Goal: Browse casually: Explore the website without a specific task or goal

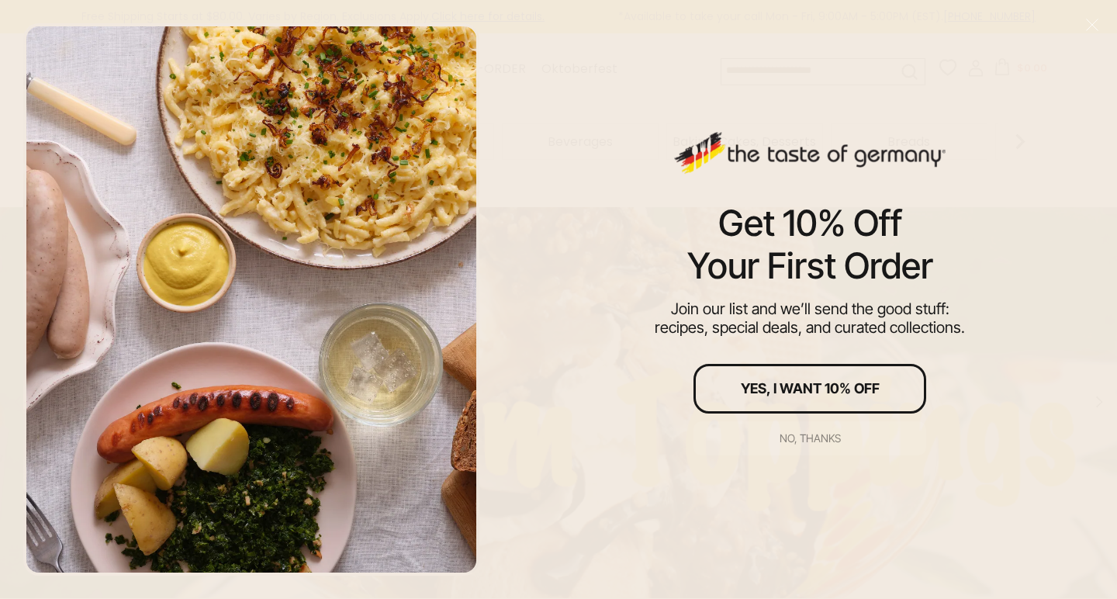
click at [808, 429] on button "No, thanks" at bounding box center [810, 438] width 233 height 34
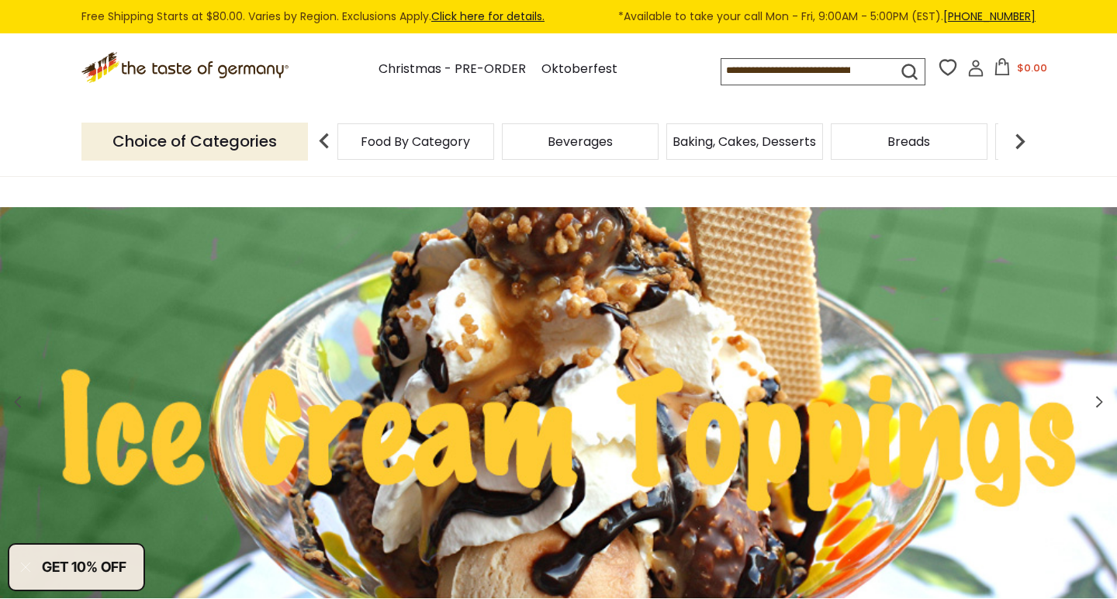
click at [1028, 135] on img at bounding box center [1020, 141] width 31 height 31
click at [289, 152] on div "Candy" at bounding box center [210, 141] width 157 height 36
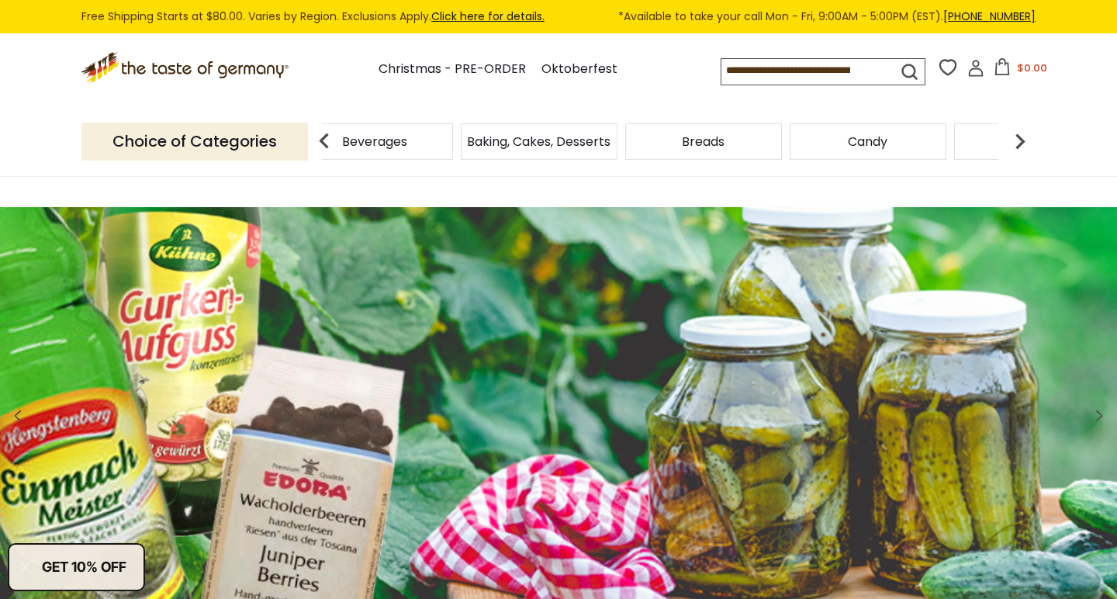
click at [289, 147] on div "Candy" at bounding box center [210, 141] width 157 height 36
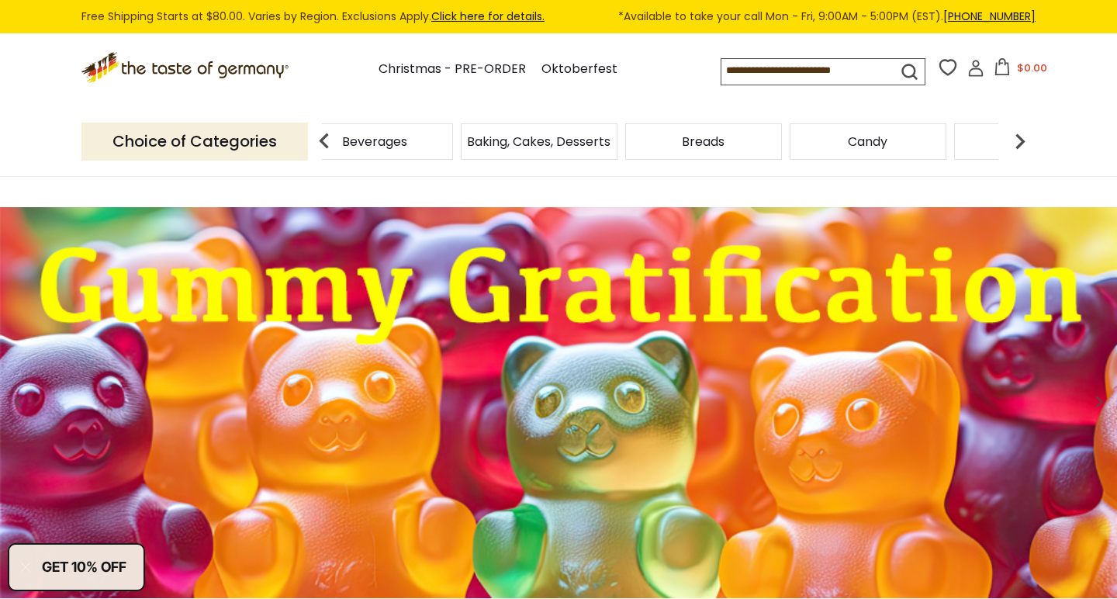
click at [849, 144] on span "Candy" at bounding box center [868, 142] width 40 height 12
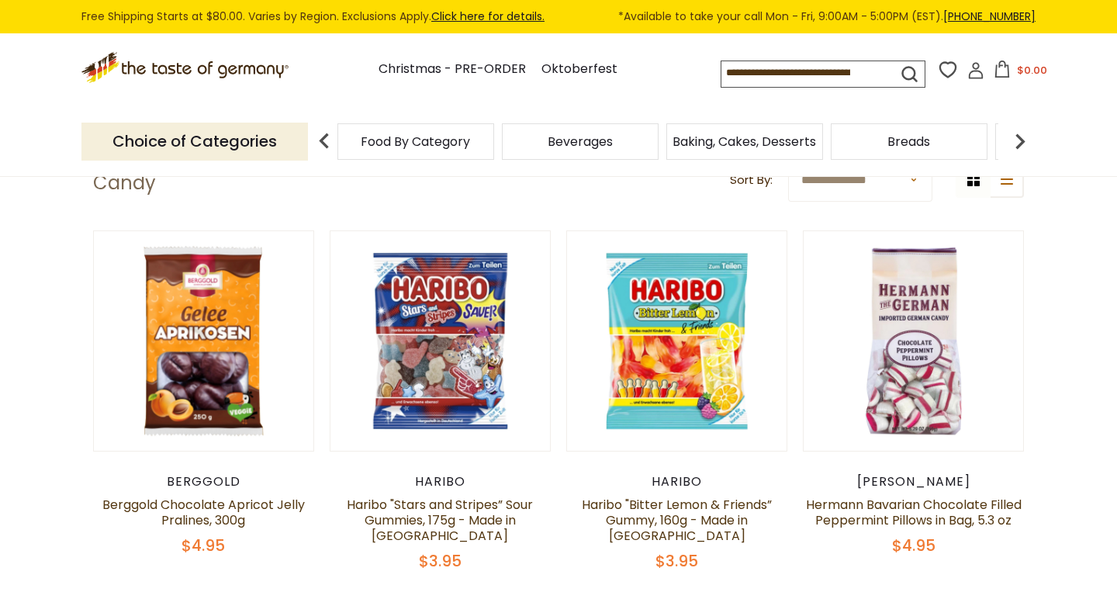
scroll to position [395, 0]
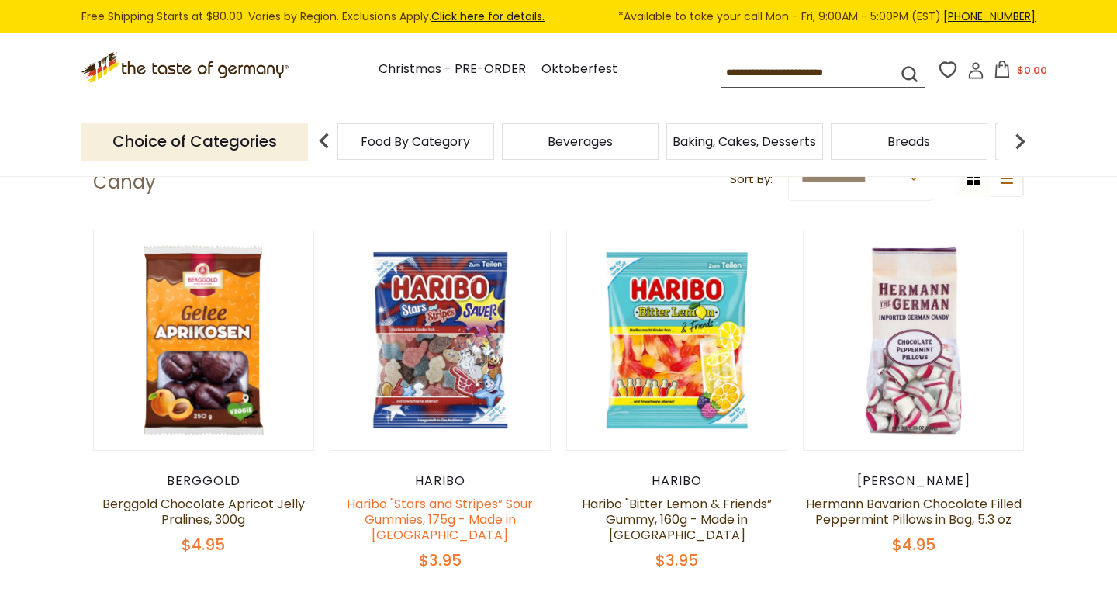
click at [462, 502] on link "Haribo "Stars and Stripes” Sour Gummies, 175g - Made in Germany" at bounding box center [440, 519] width 186 height 49
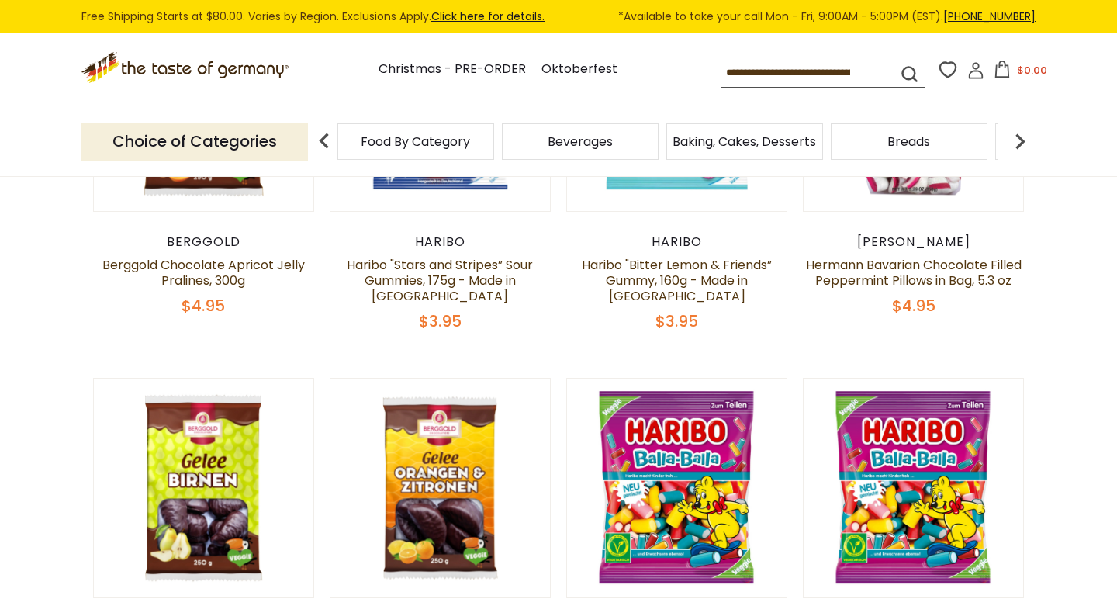
scroll to position [555, 0]
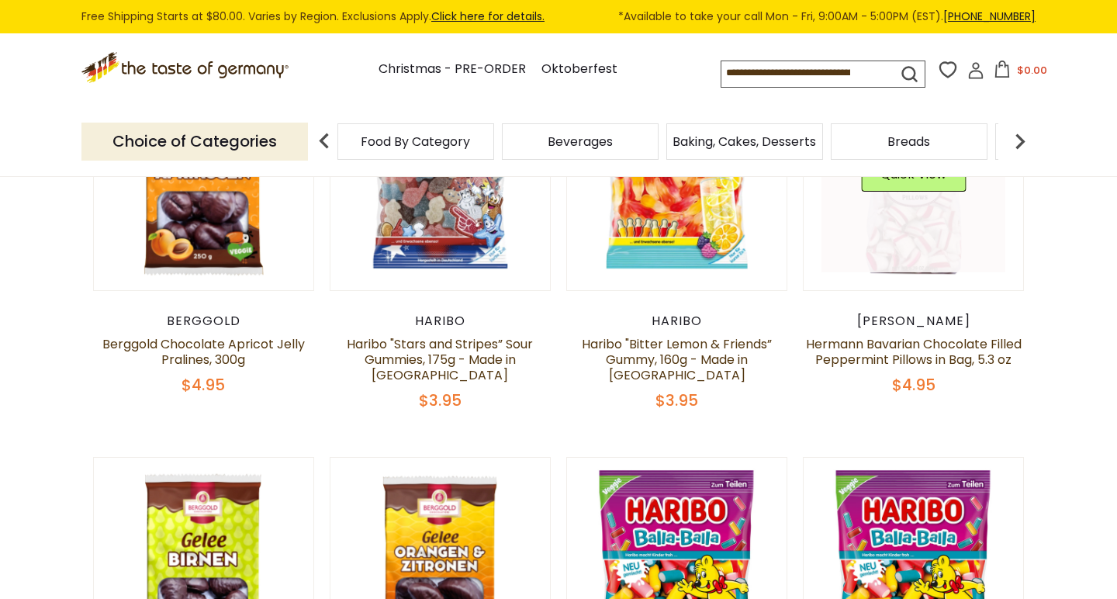
click at [903, 234] on link at bounding box center [914, 180] width 185 height 185
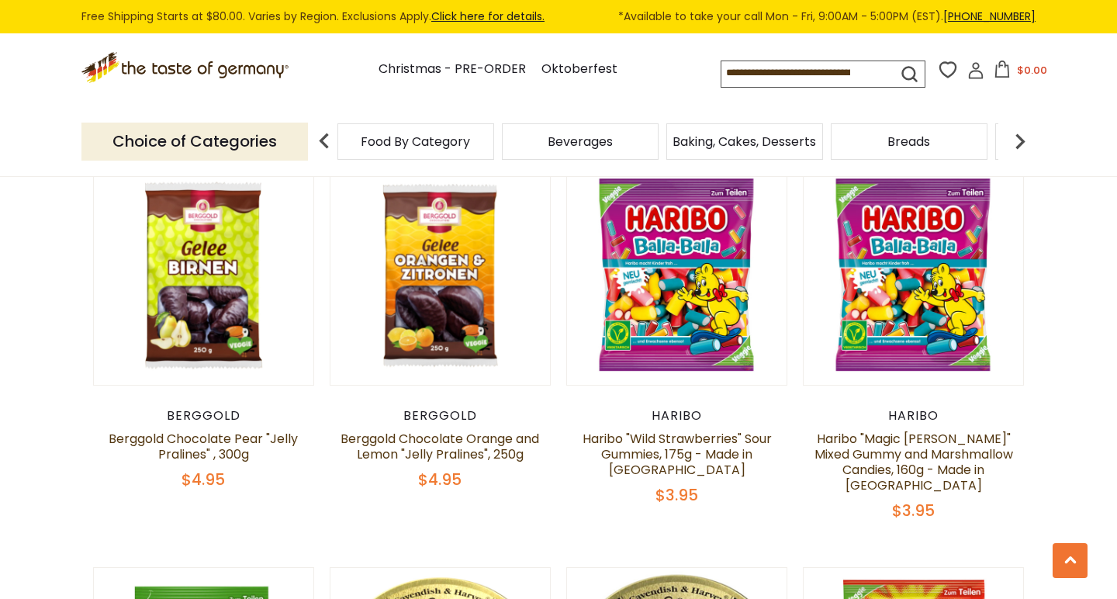
scroll to position [850, 0]
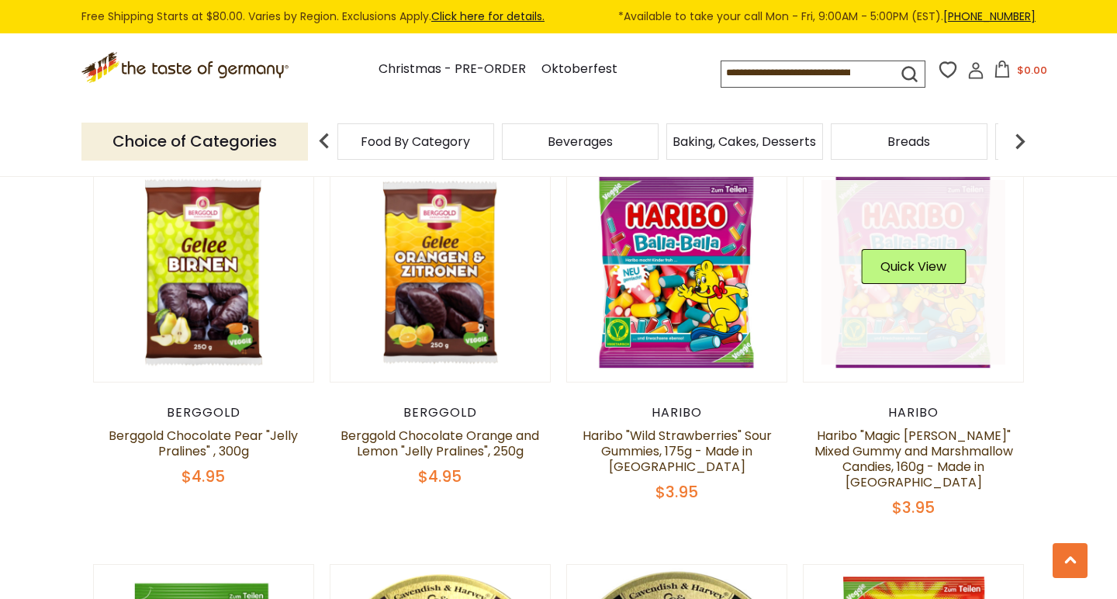
click at [913, 317] on link at bounding box center [914, 272] width 185 height 185
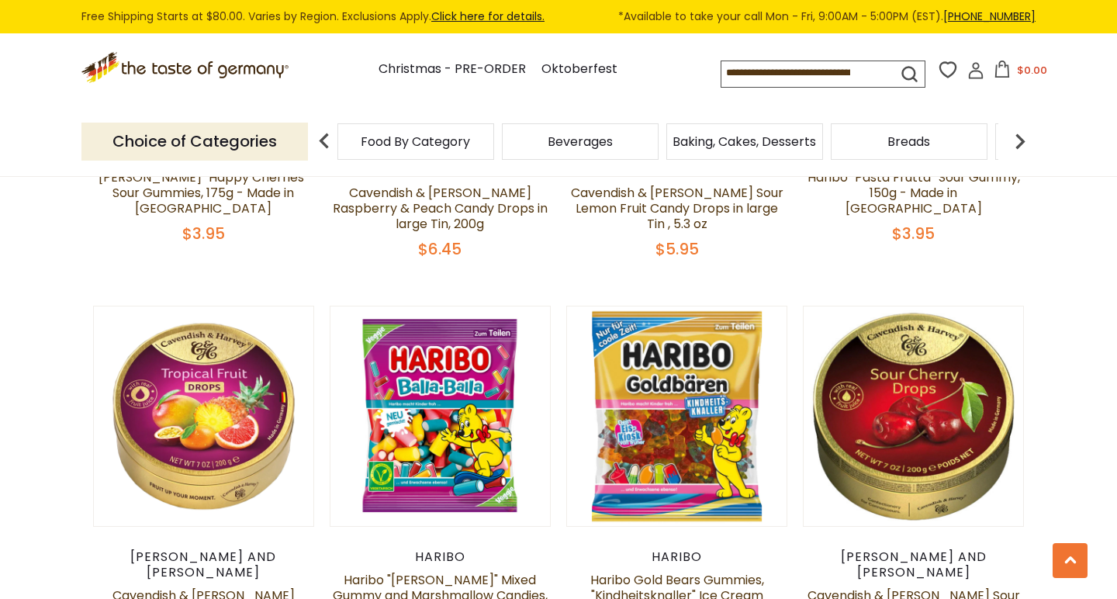
scroll to position [1512, 0]
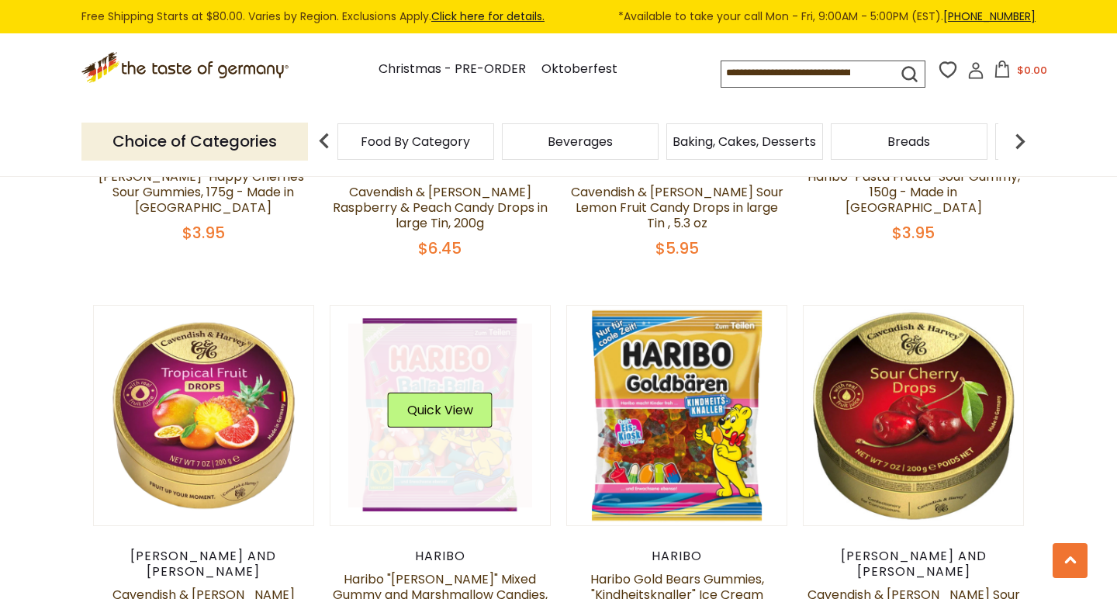
click at [452, 413] on link at bounding box center [440, 416] width 185 height 185
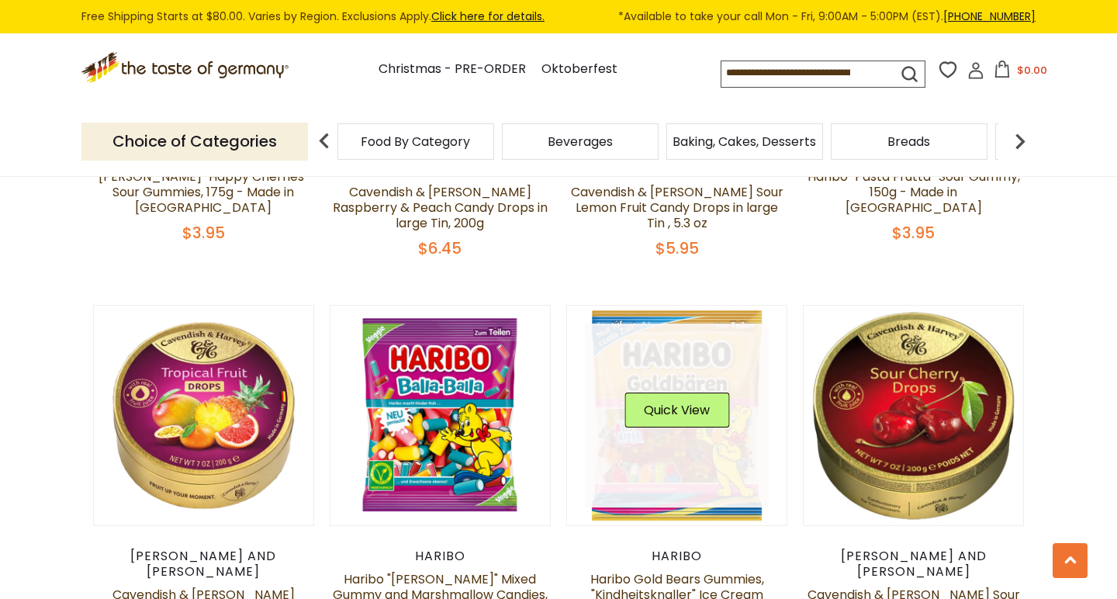
click at [664, 434] on link at bounding box center [677, 416] width 185 height 185
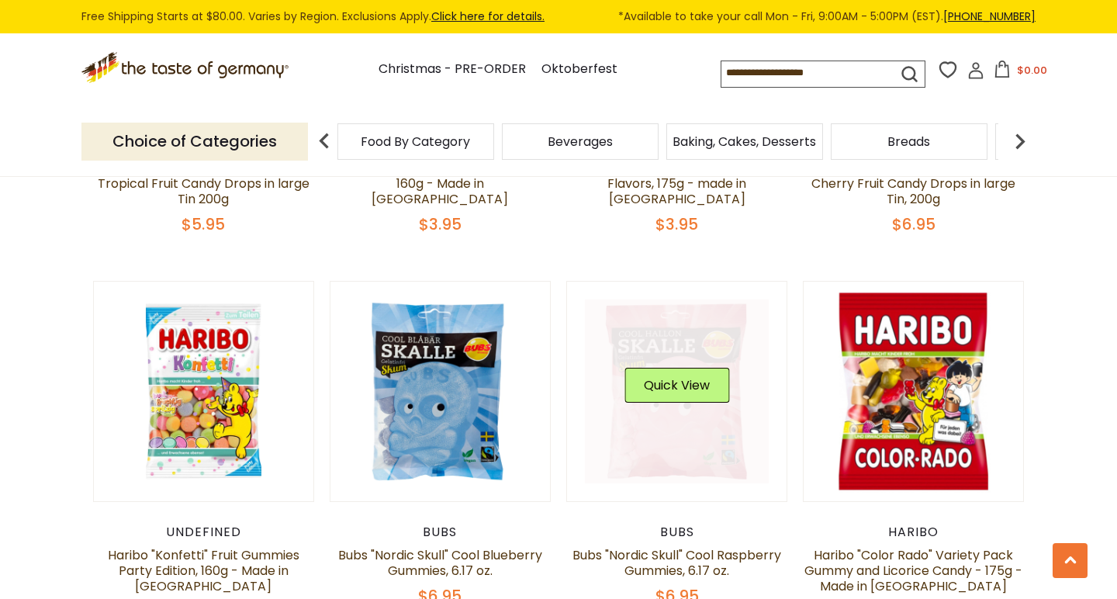
scroll to position [1939, 0]
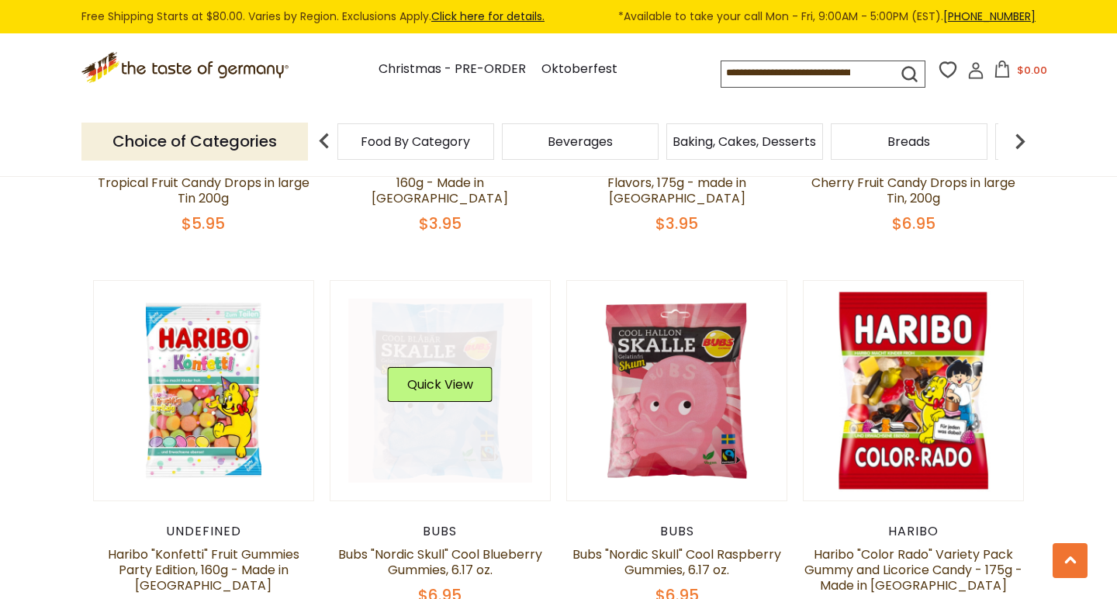
click at [414, 424] on img at bounding box center [441, 391] width 220 height 220
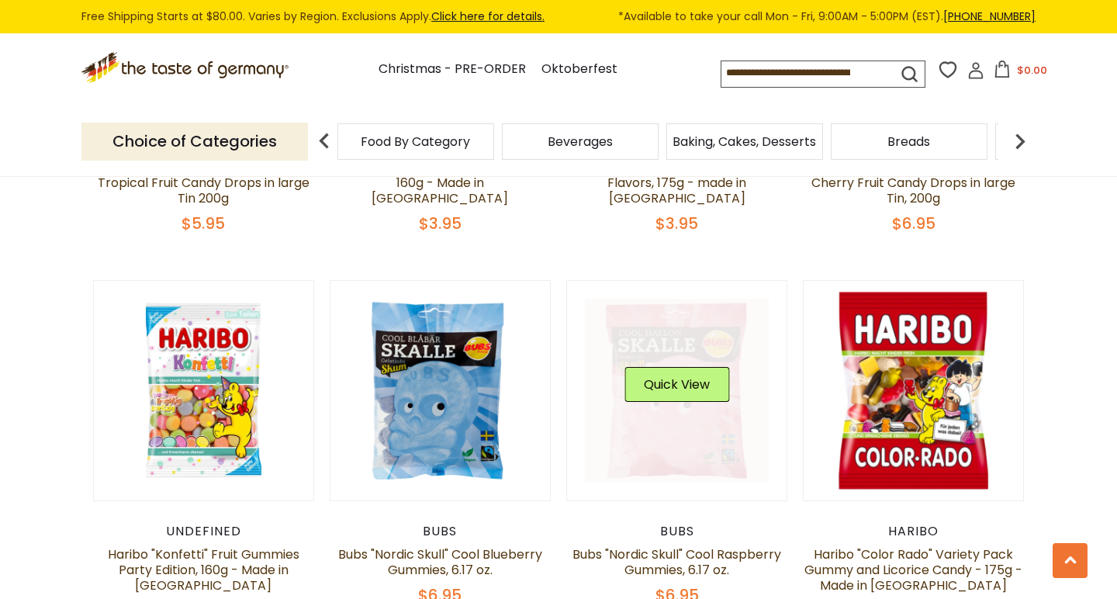
click at [690, 366] on link at bounding box center [677, 391] width 185 height 185
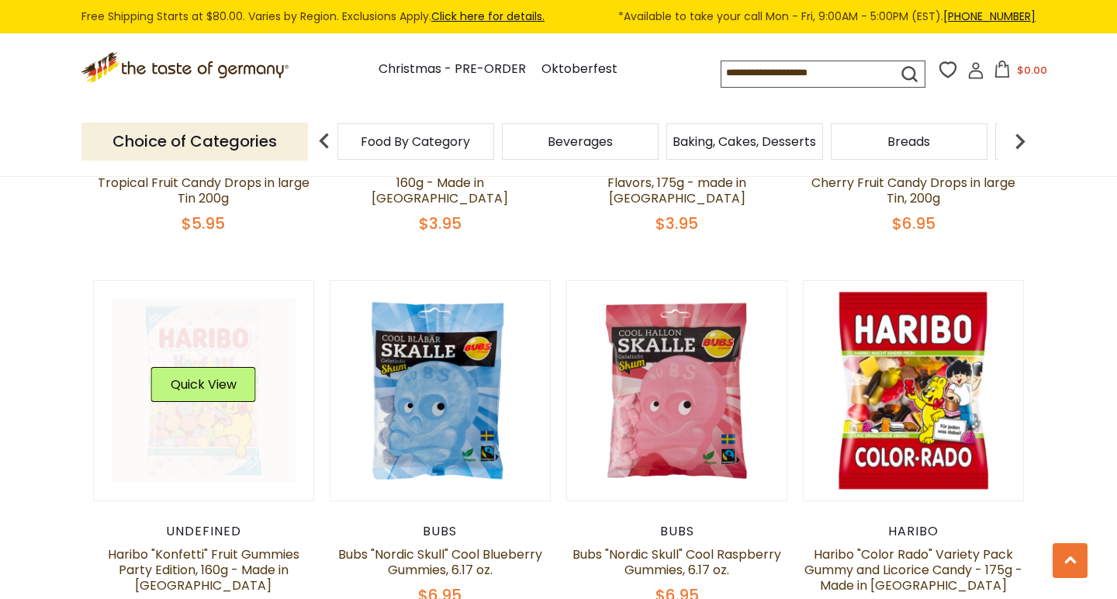
click at [227, 369] on link at bounding box center [204, 391] width 185 height 185
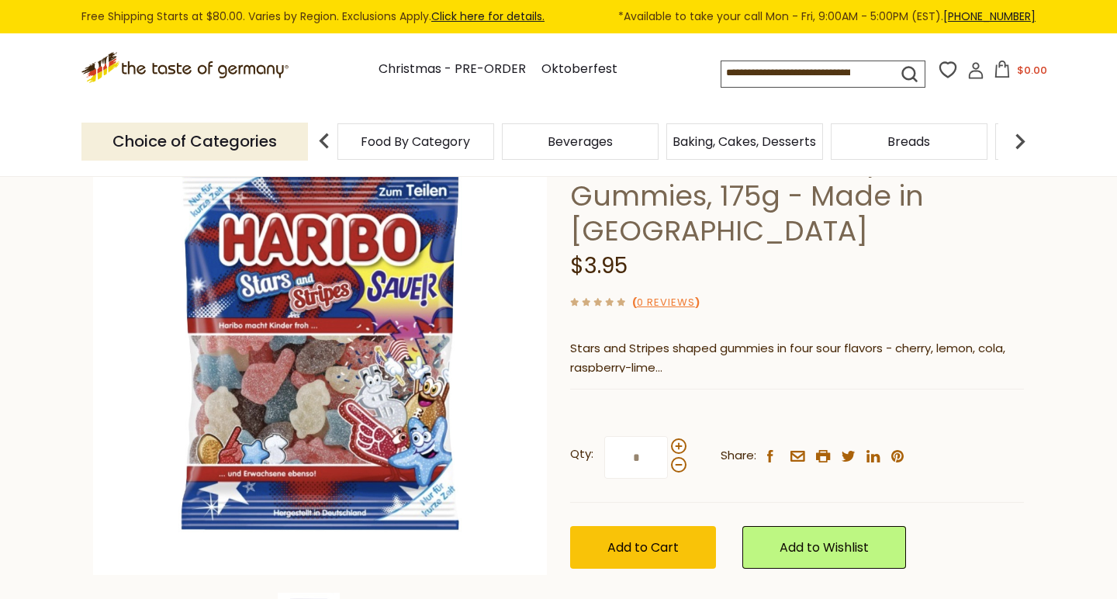
scroll to position [134, 0]
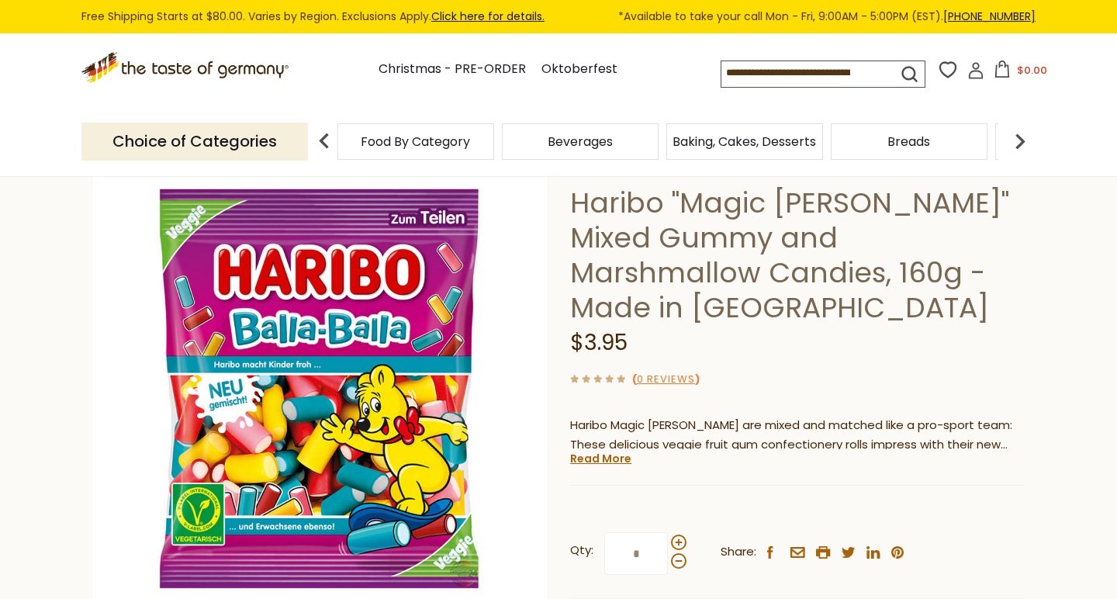
scroll to position [99, 0]
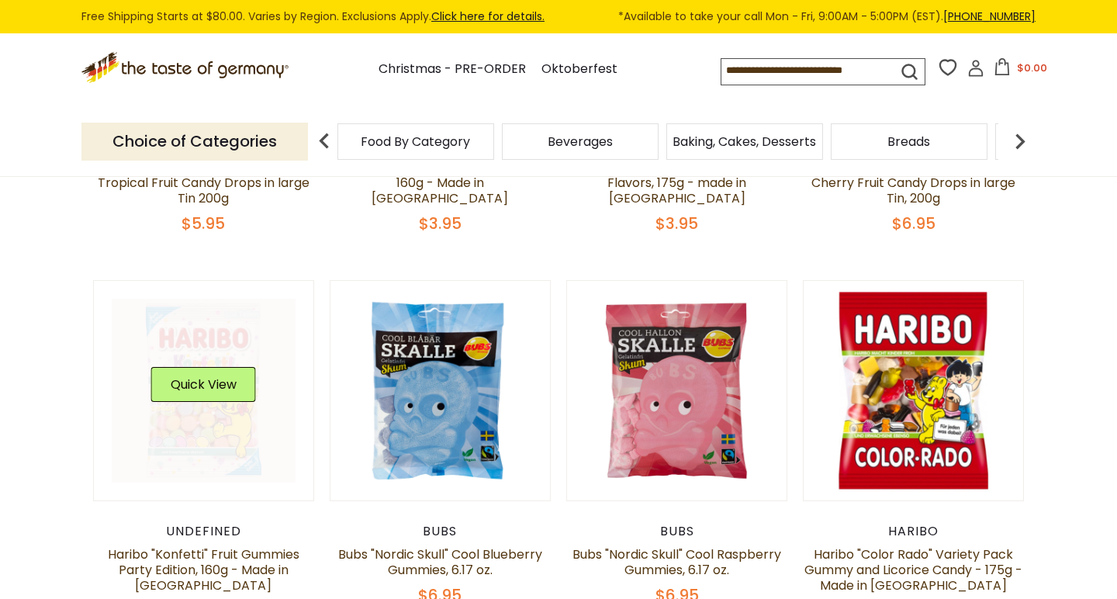
click at [230, 362] on link at bounding box center [204, 391] width 185 height 185
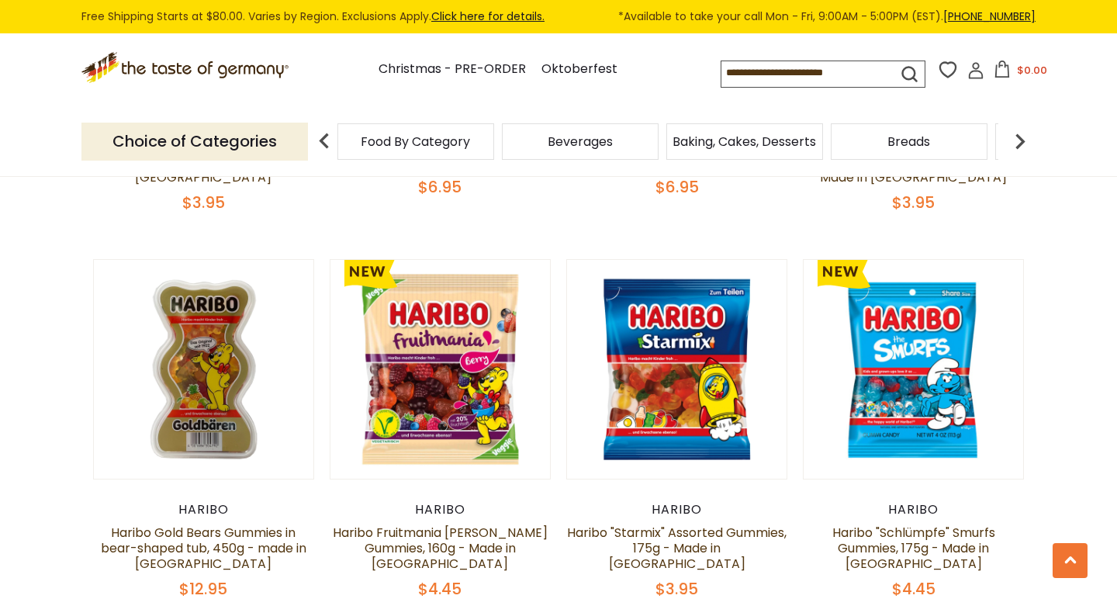
scroll to position [2350, 0]
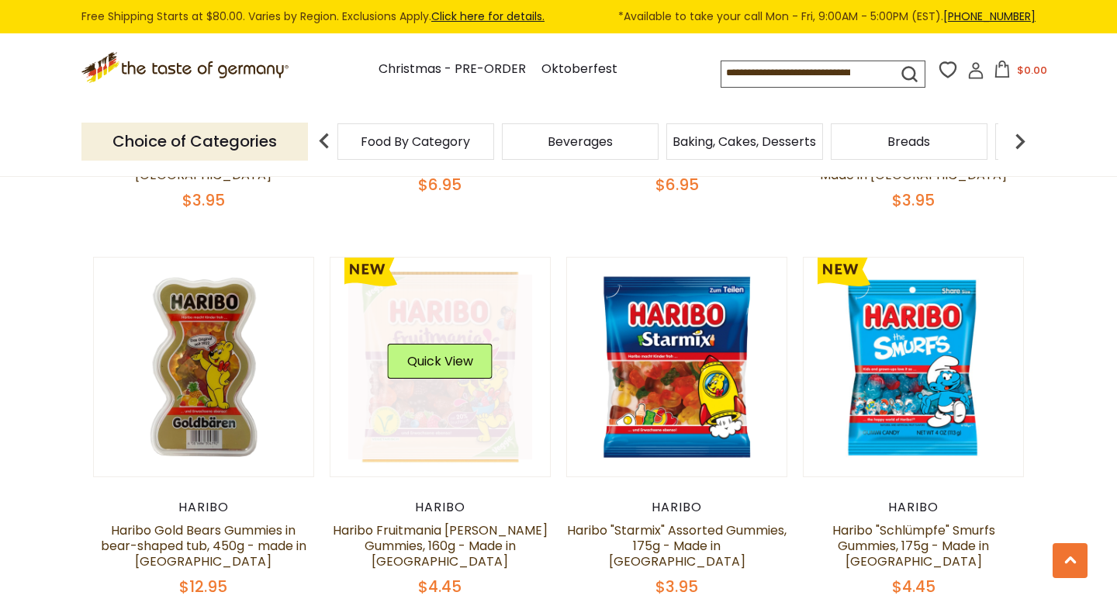
click at [377, 365] on link at bounding box center [440, 367] width 185 height 185
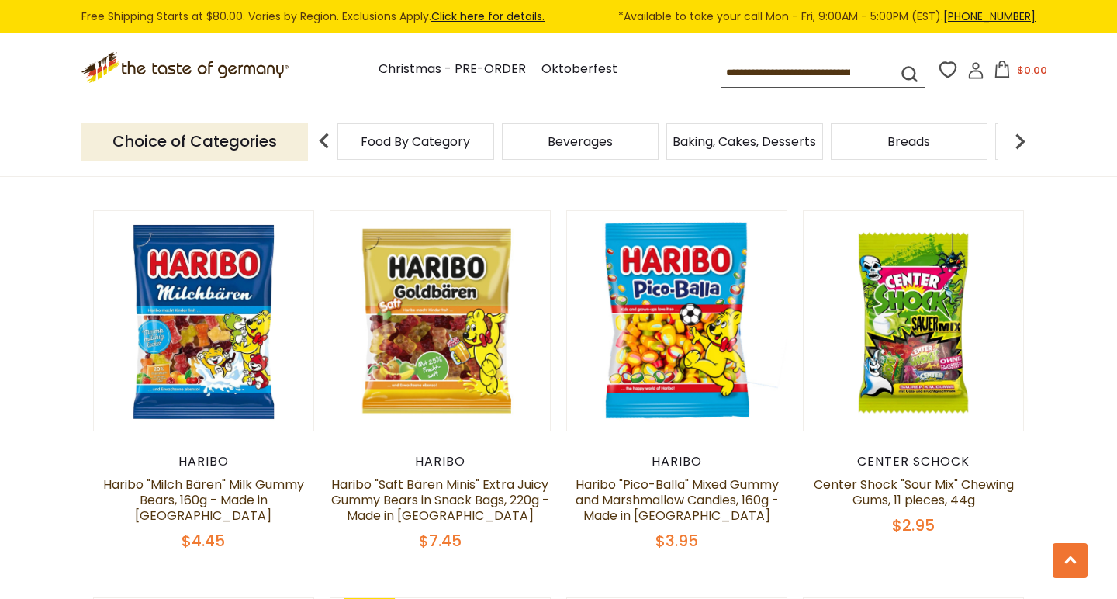
scroll to position [2785, 0]
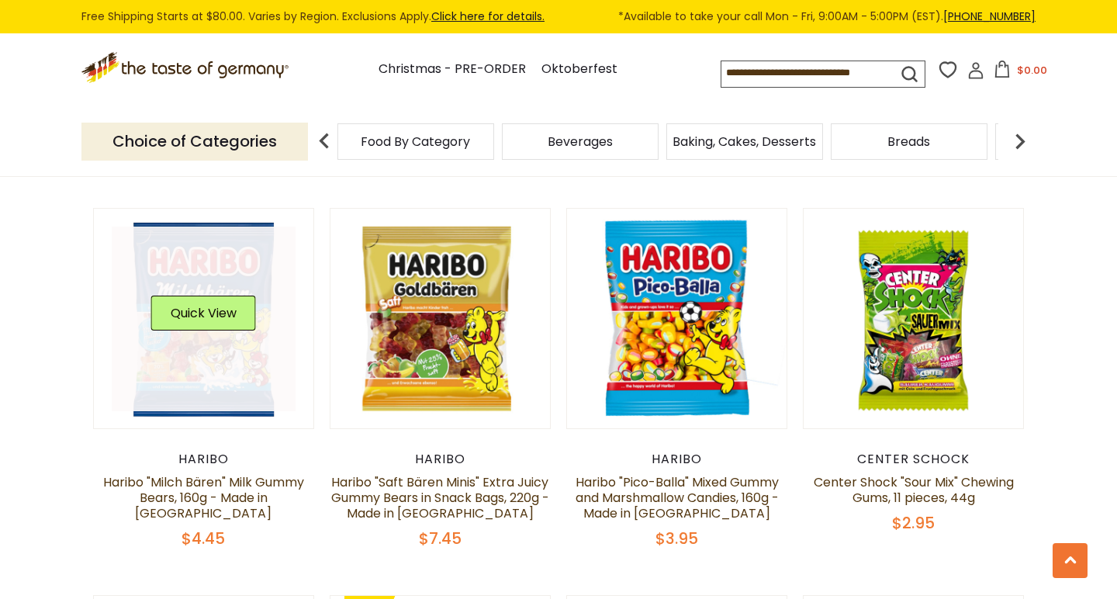
click at [209, 290] on link at bounding box center [204, 319] width 185 height 185
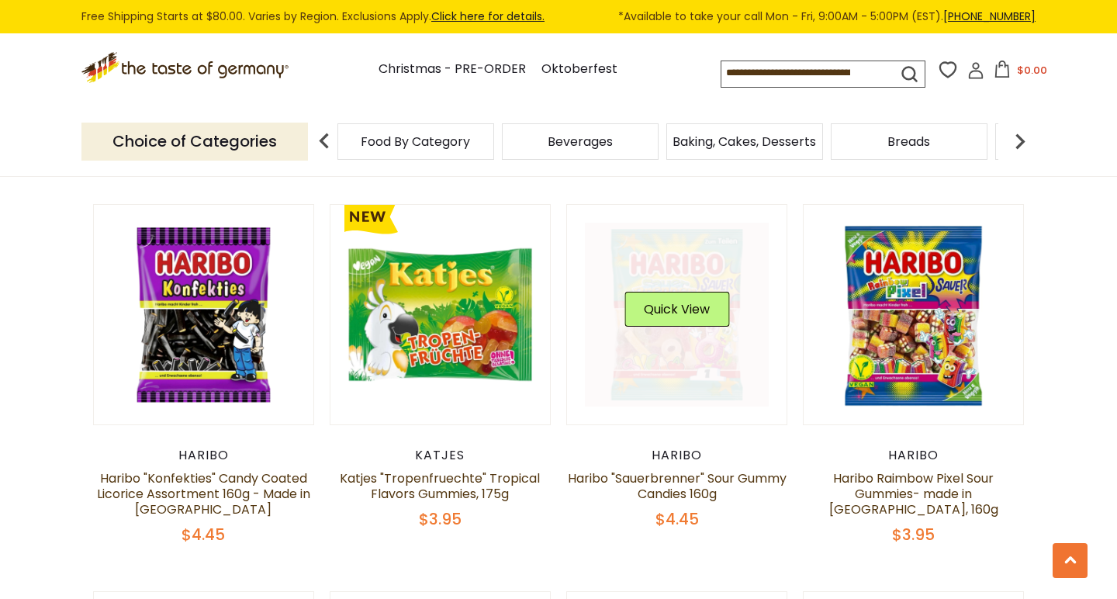
scroll to position [3174, 0]
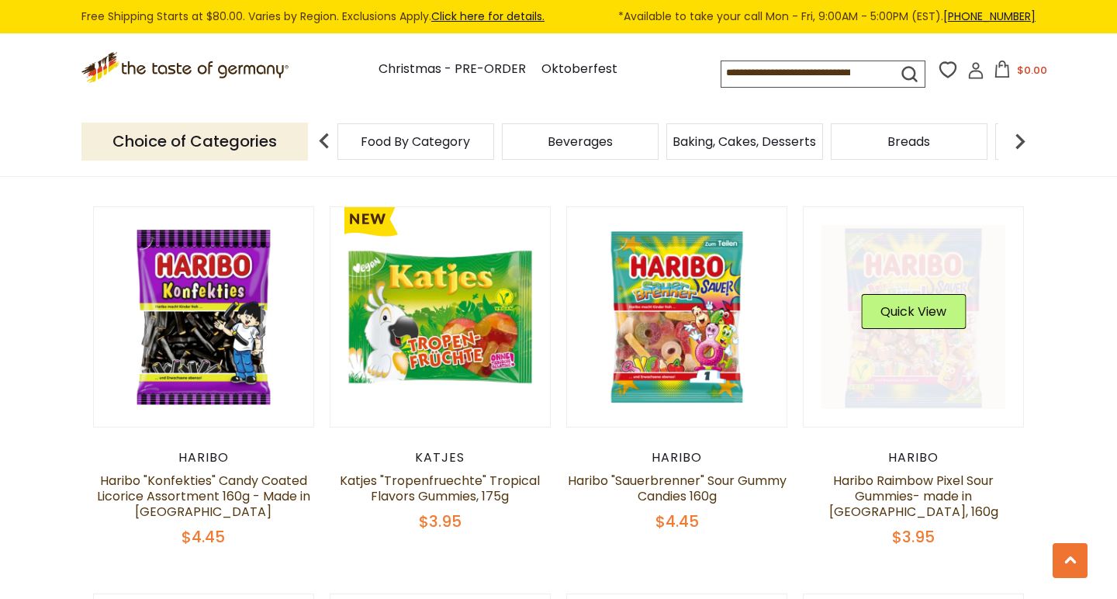
click at [937, 334] on link at bounding box center [914, 317] width 185 height 185
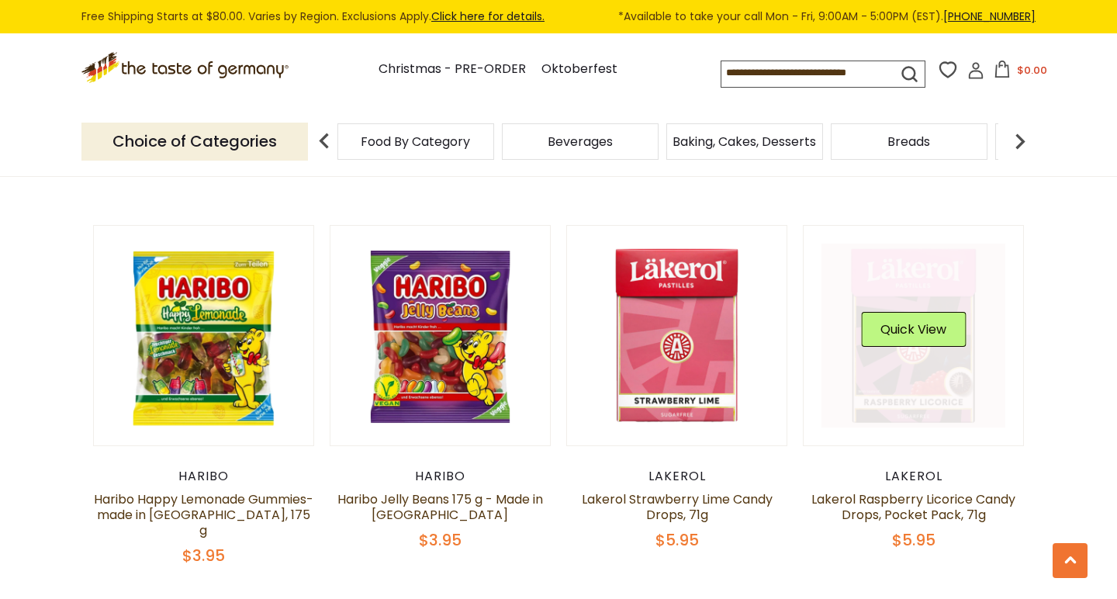
scroll to position [3543, 0]
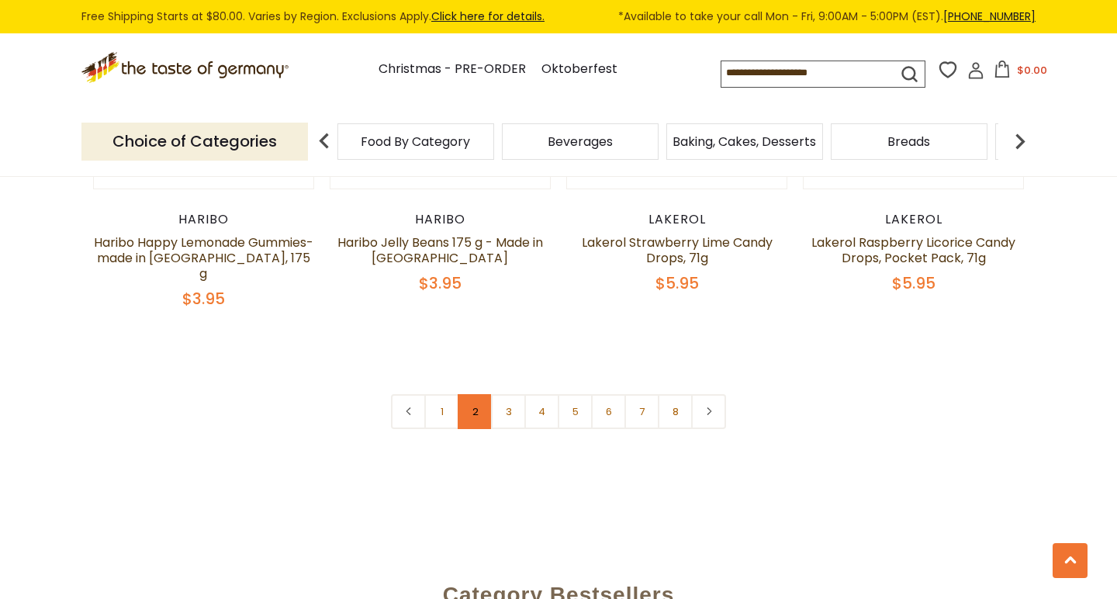
click at [476, 394] on link "2" at bounding box center [475, 411] width 35 height 35
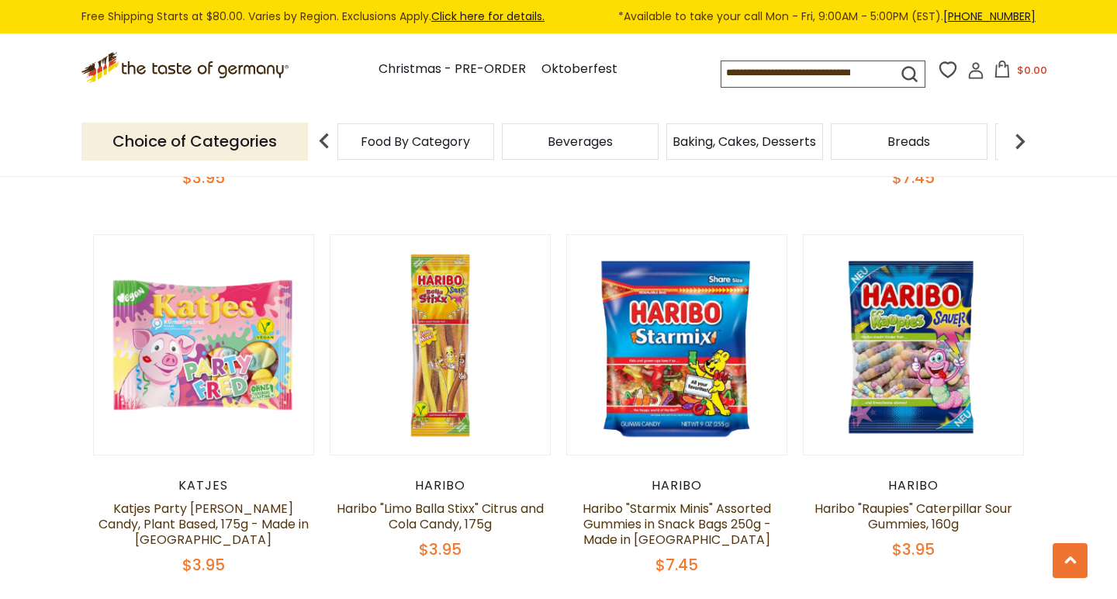
scroll to position [1536, 0]
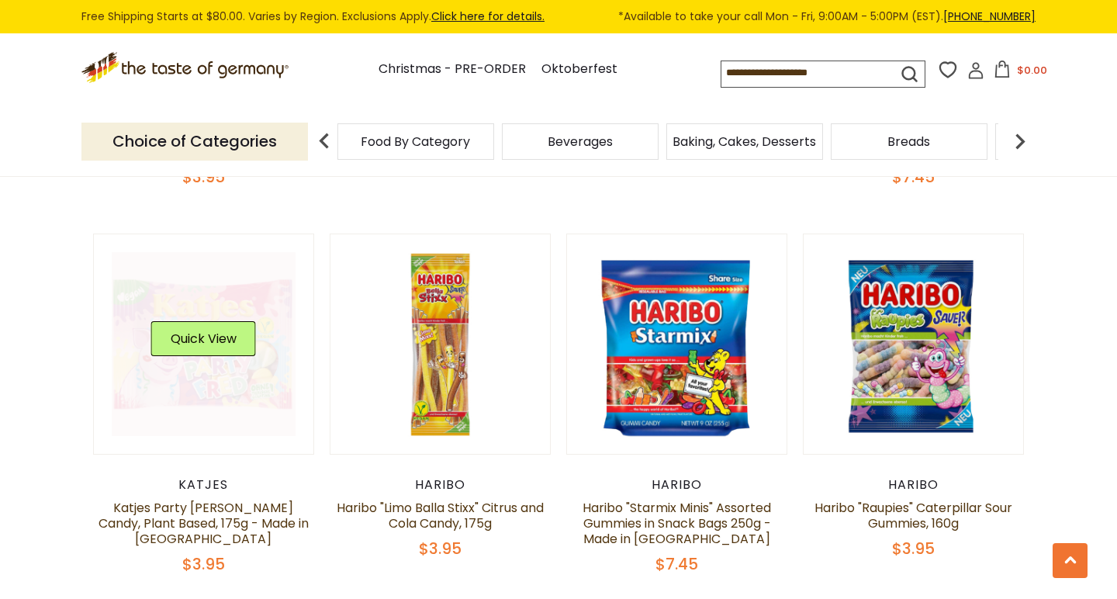
click at [196, 420] on link at bounding box center [204, 344] width 185 height 185
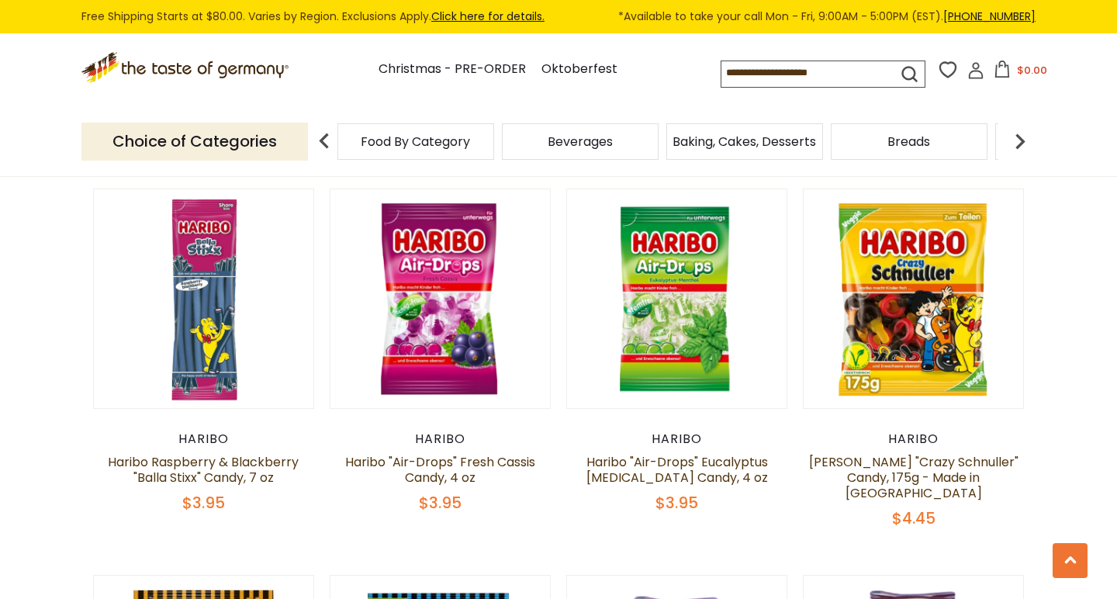
scroll to position [2356, 0]
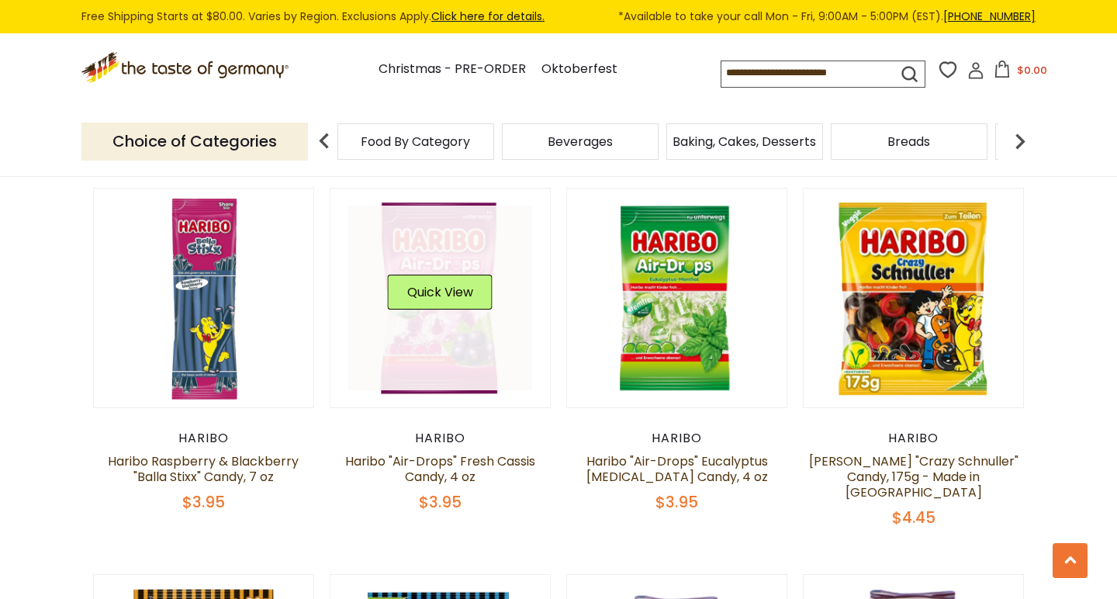
click at [382, 300] on link at bounding box center [440, 298] width 185 height 185
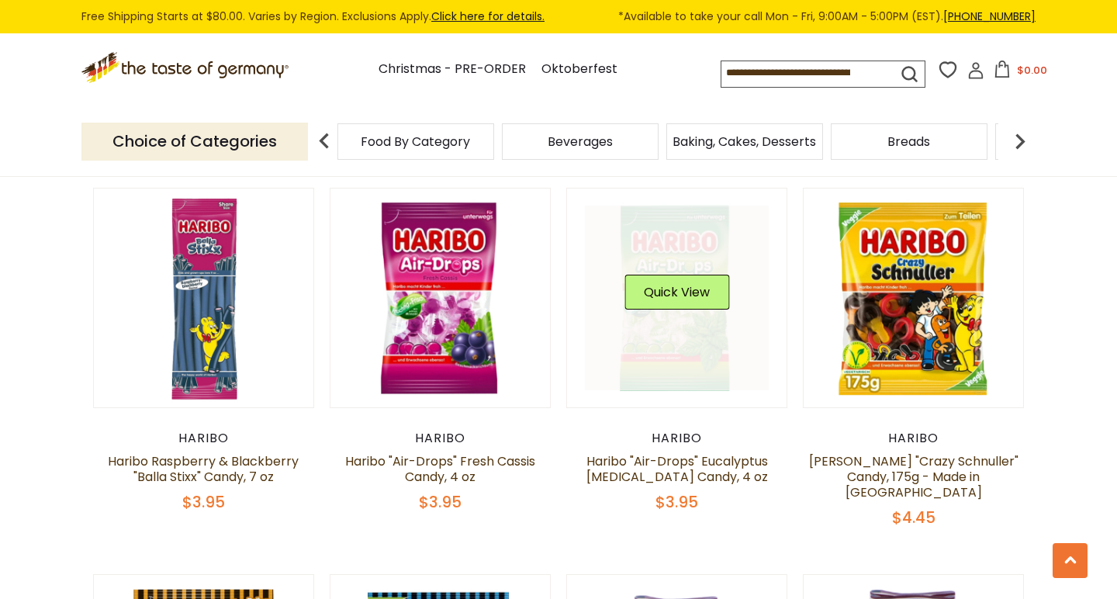
click at [657, 318] on link at bounding box center [677, 298] width 185 height 185
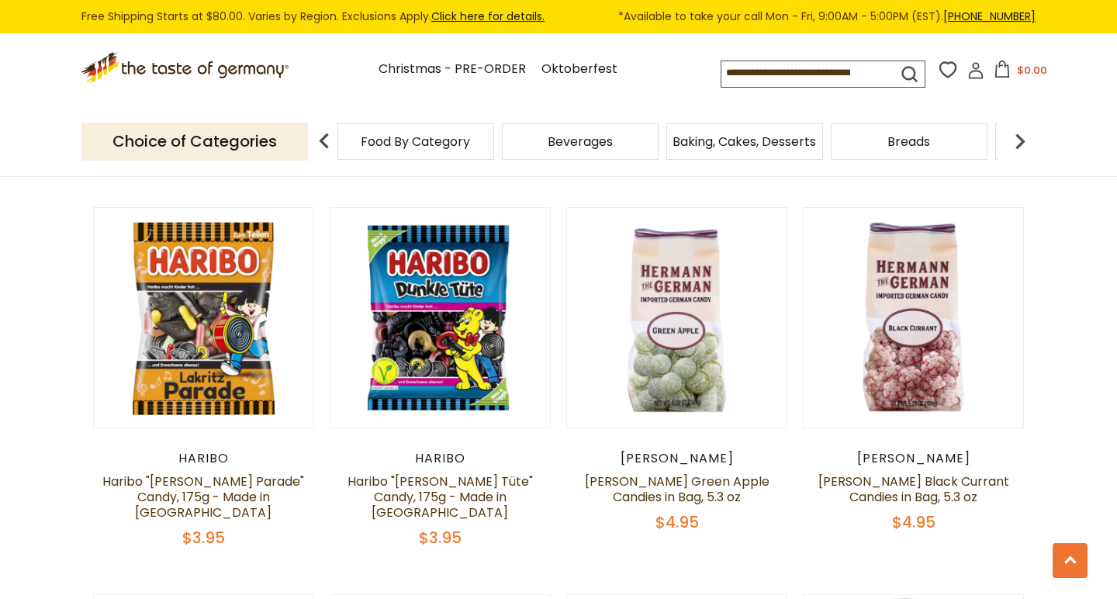
scroll to position [2725, 0]
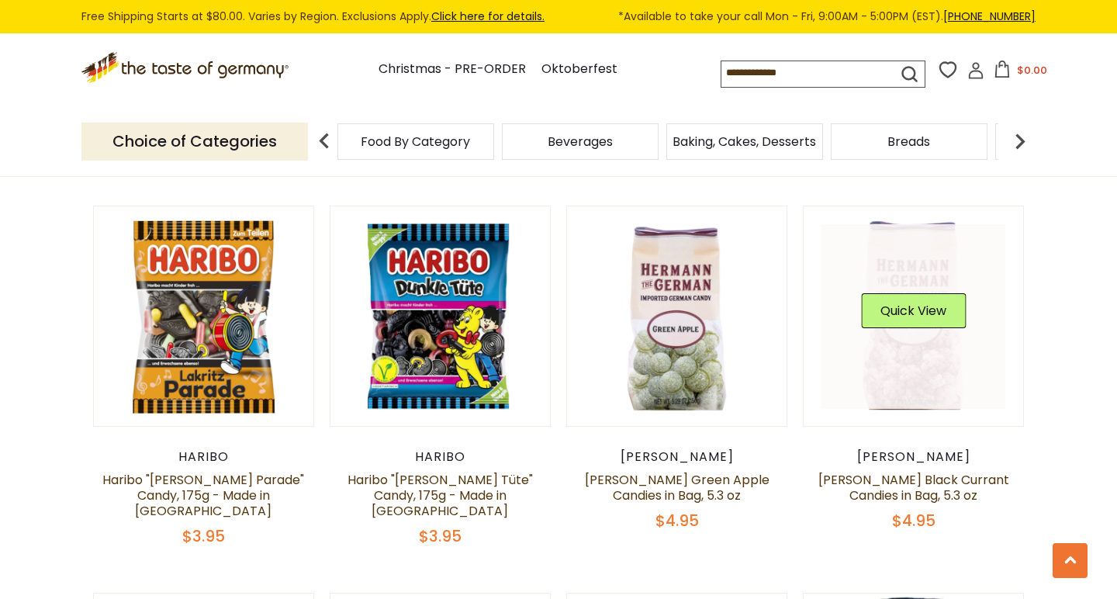
click at [891, 338] on link at bounding box center [914, 316] width 185 height 185
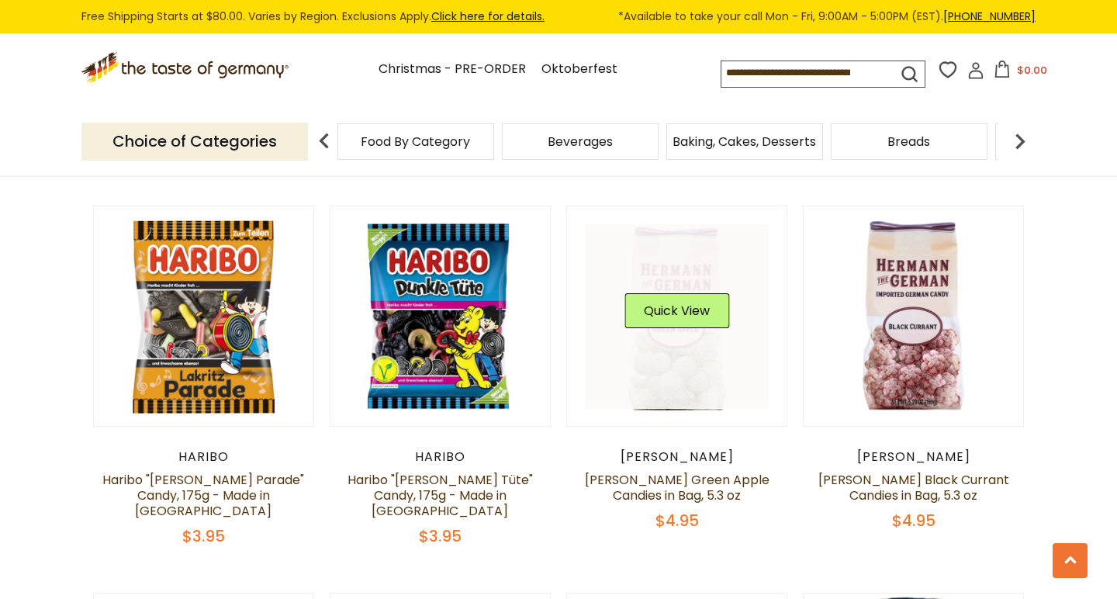
click at [722, 357] on link at bounding box center [677, 316] width 185 height 185
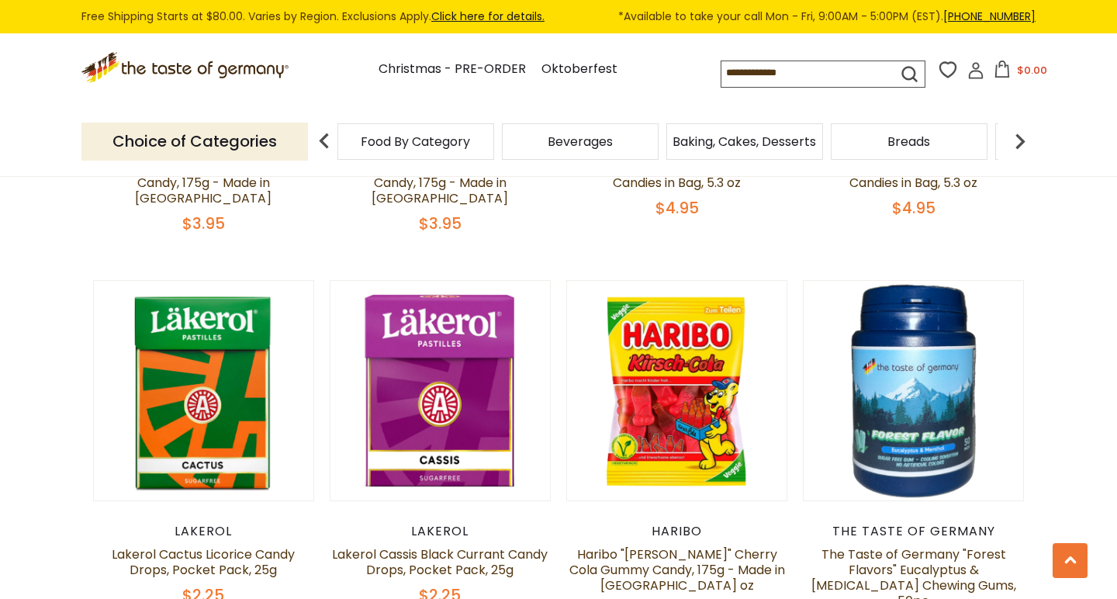
scroll to position [3039, 0]
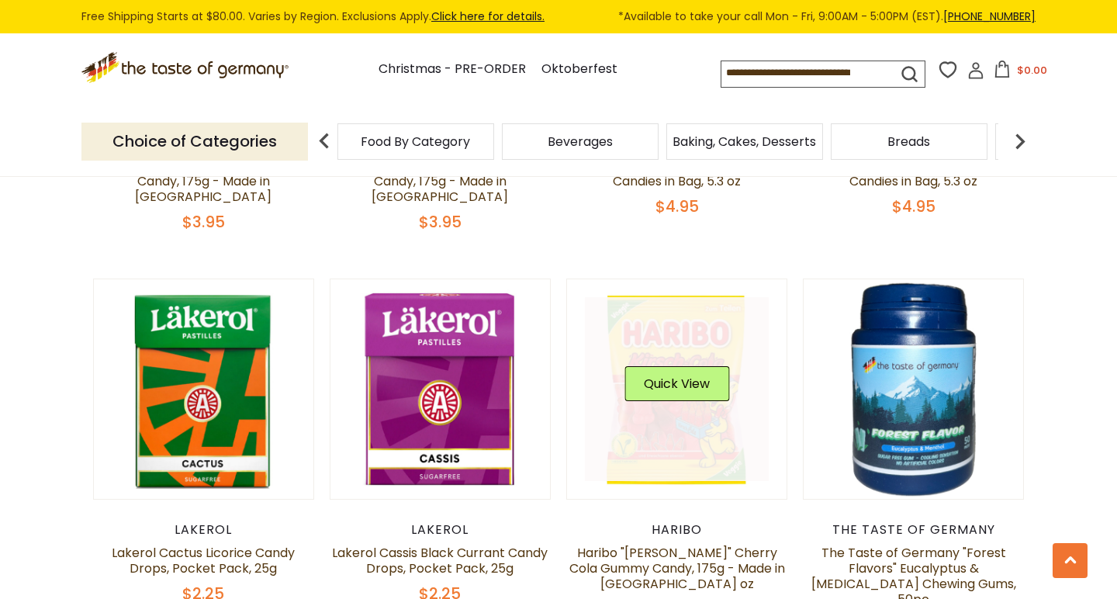
click at [685, 365] on link at bounding box center [677, 389] width 185 height 185
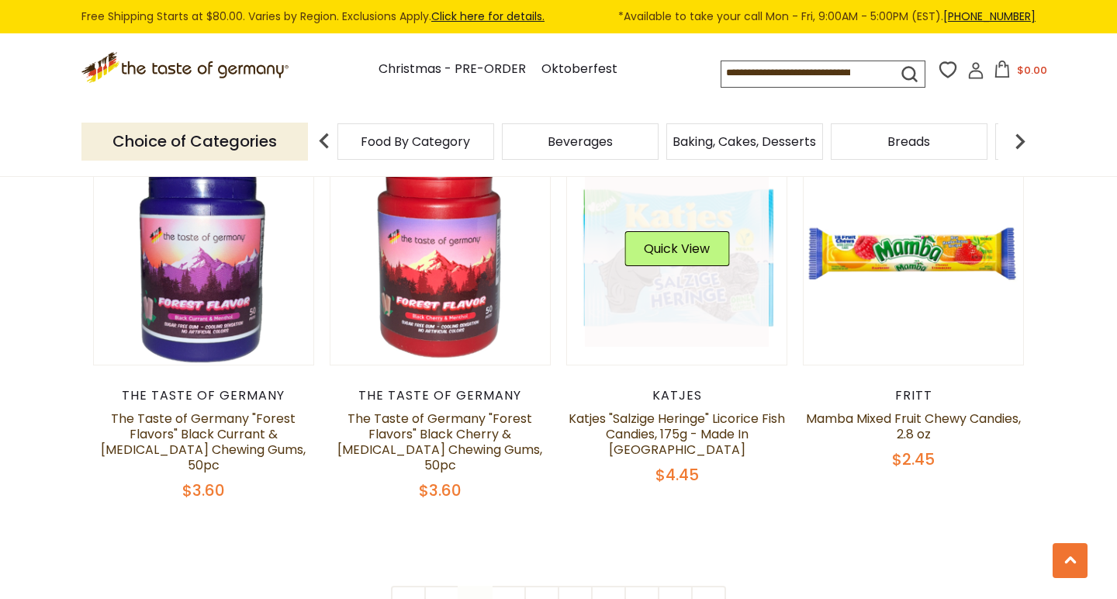
scroll to position [3577, 0]
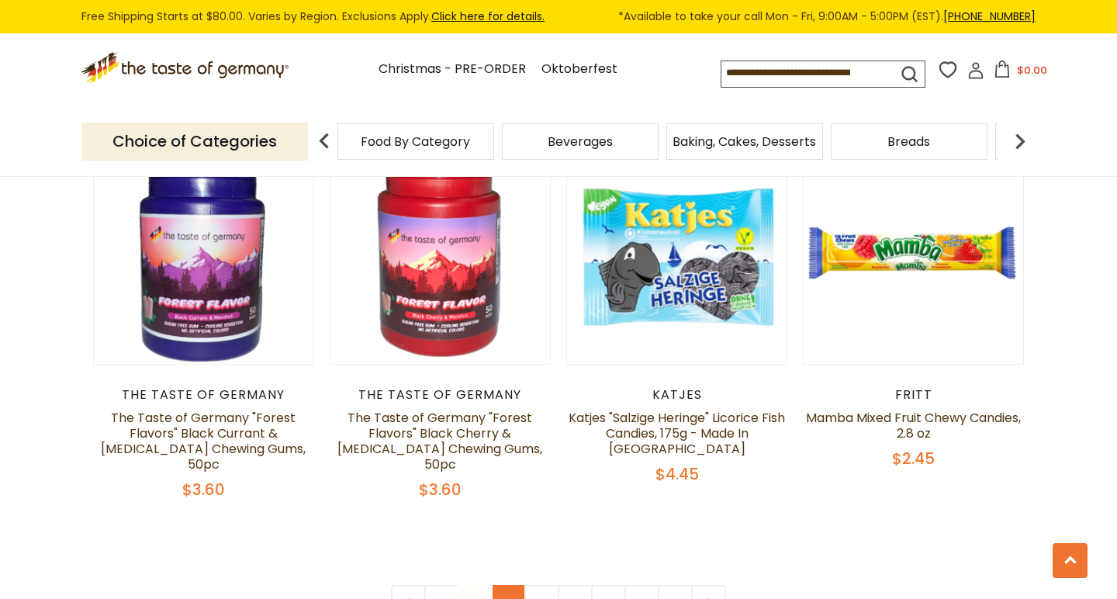
click at [506, 585] on link "3" at bounding box center [508, 602] width 35 height 35
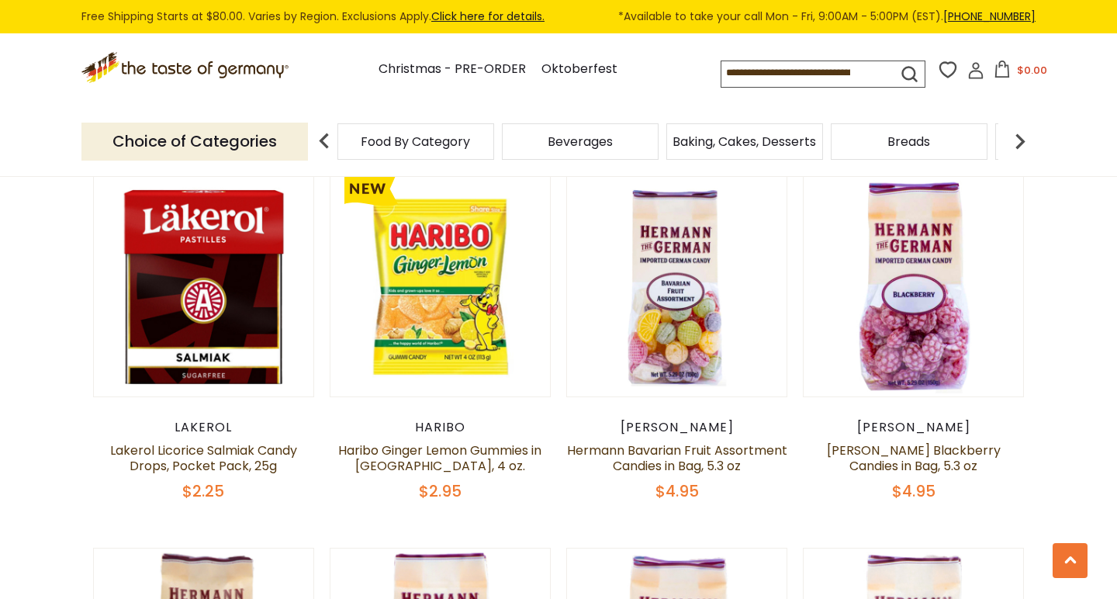
scroll to position [1237, 0]
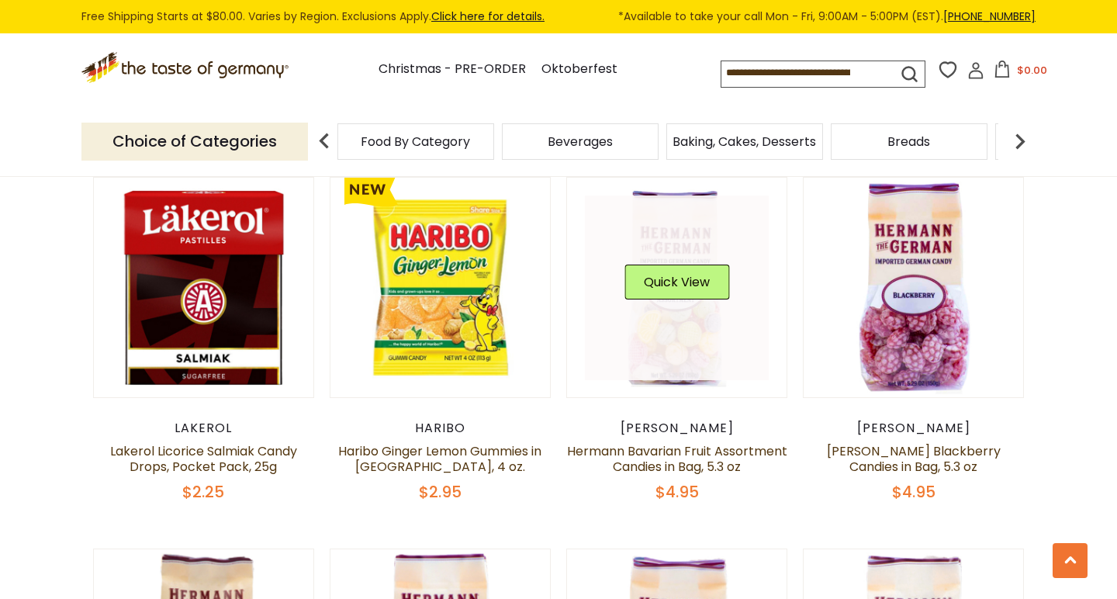
click at [643, 322] on link at bounding box center [677, 288] width 185 height 185
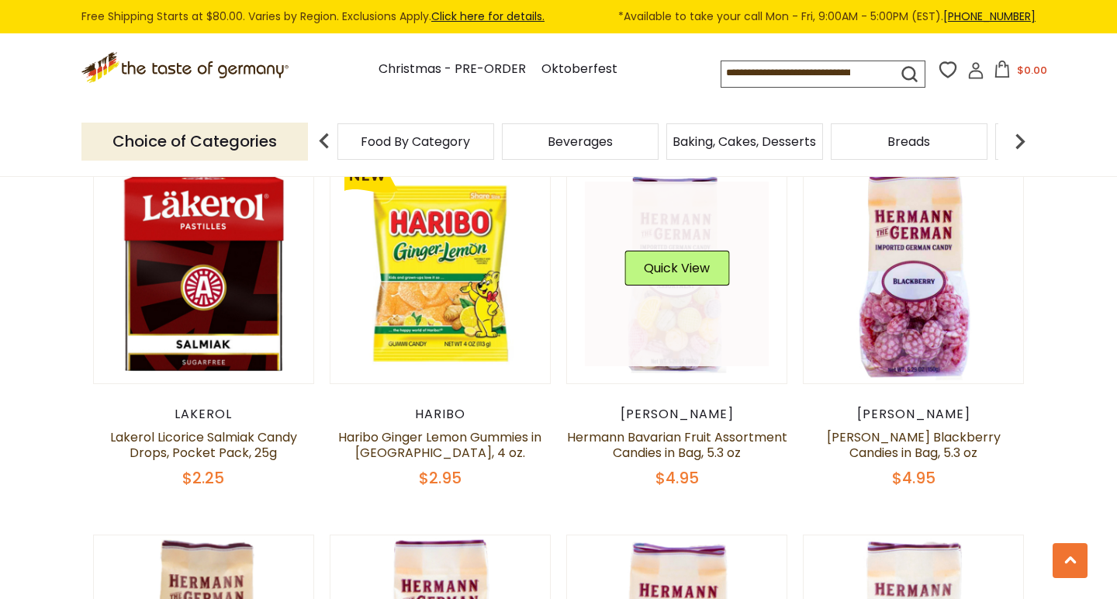
scroll to position [1254, 0]
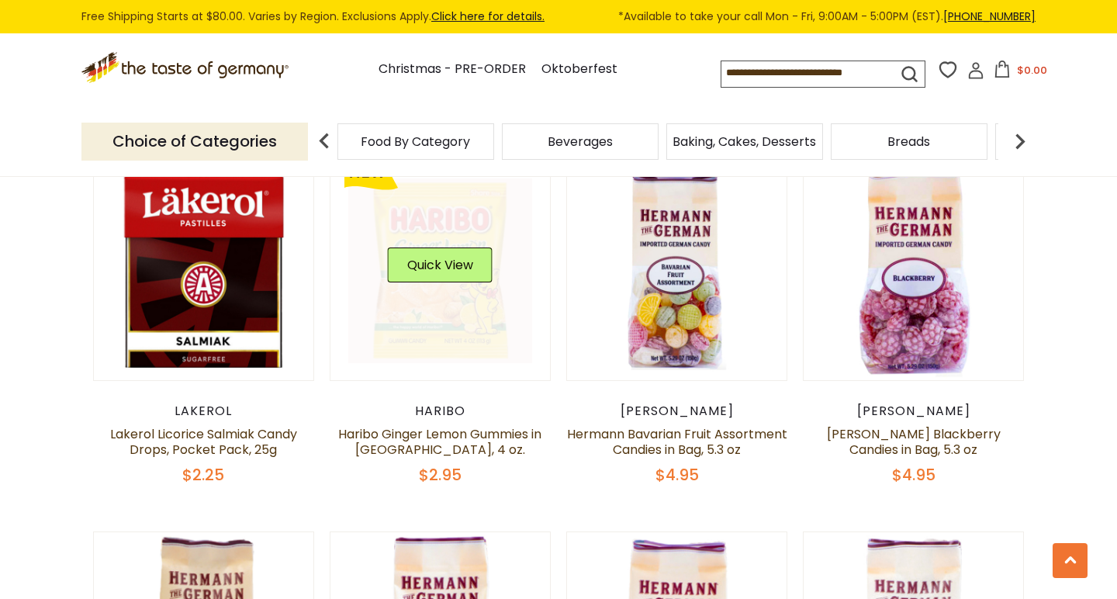
click at [436, 276] on link at bounding box center [440, 270] width 185 height 185
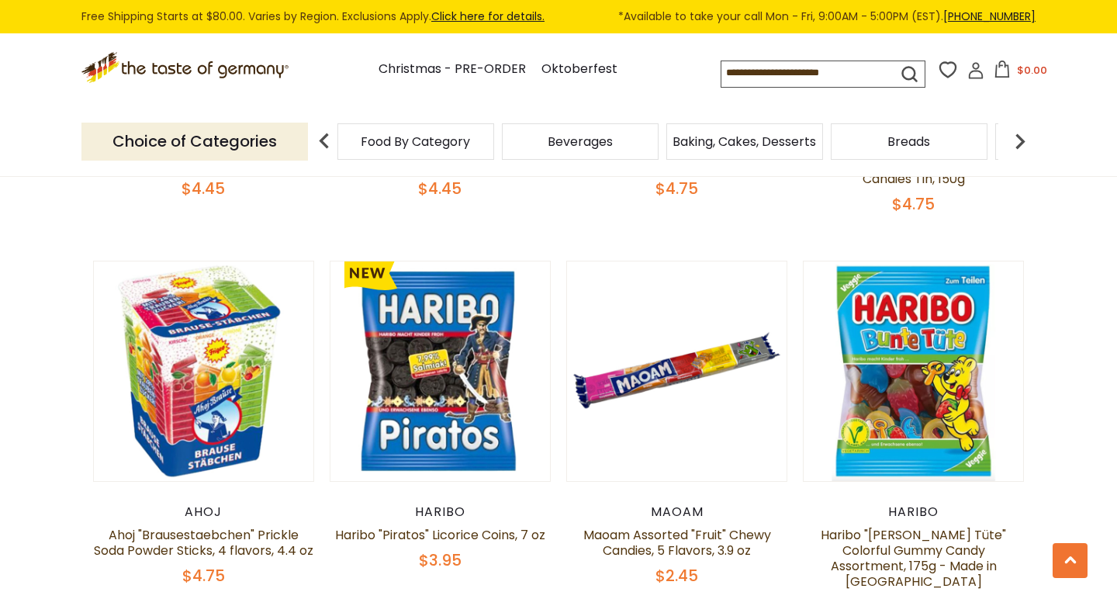
scroll to position [3476, 0]
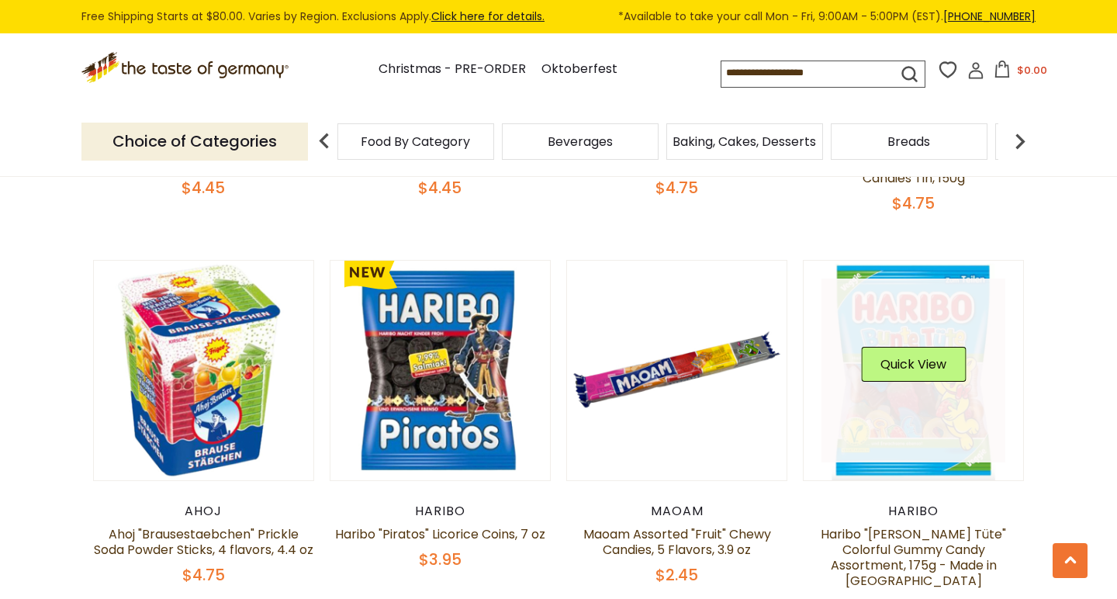
click at [884, 317] on link at bounding box center [914, 371] width 185 height 185
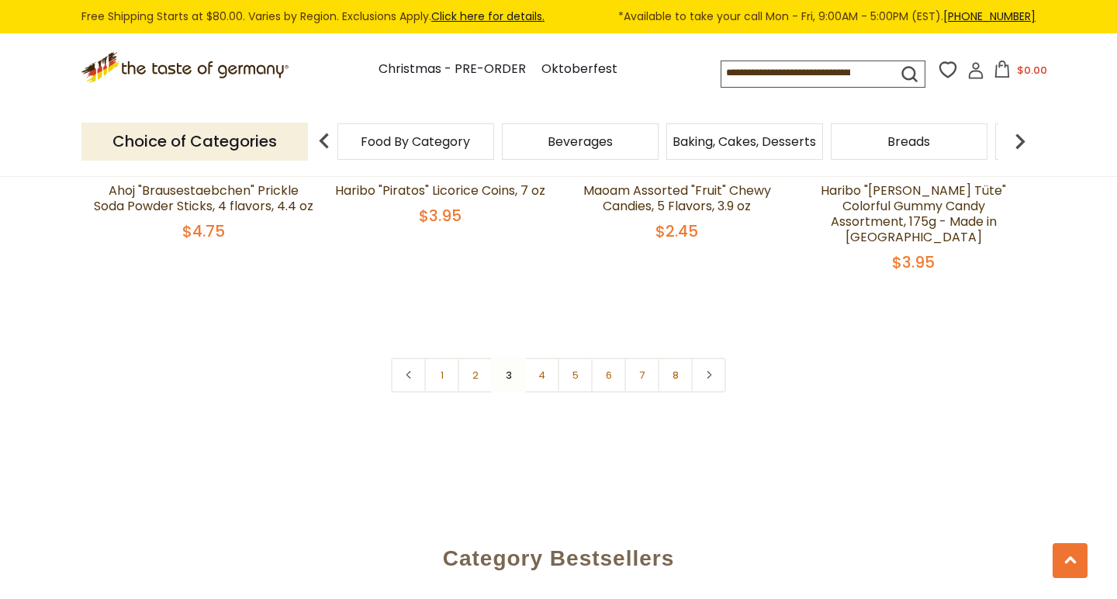
scroll to position [3825, 0]
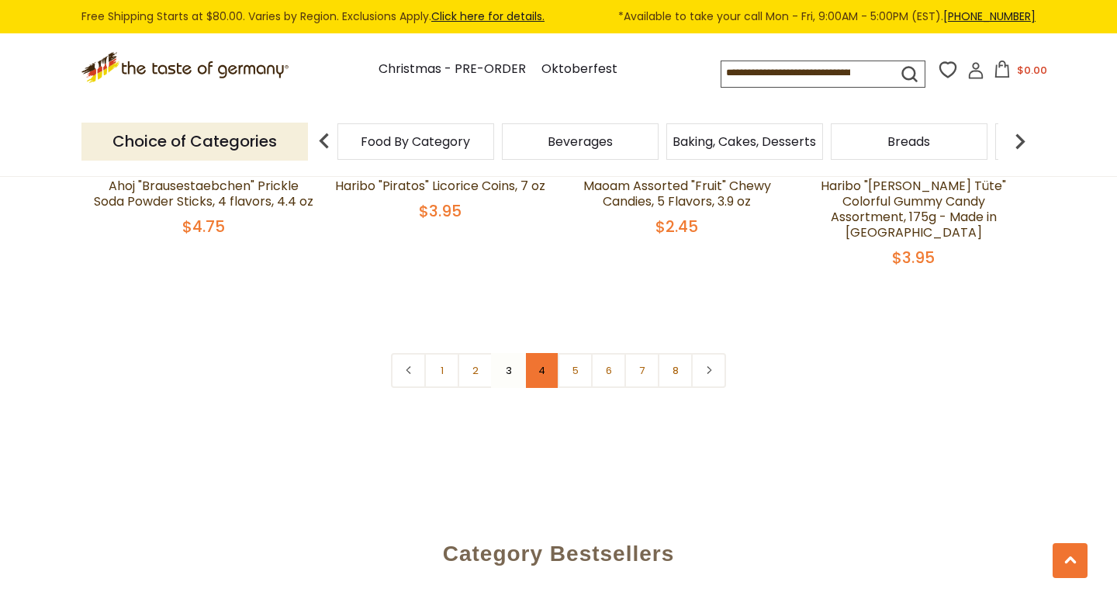
click at [543, 353] on link "4" at bounding box center [542, 370] width 35 height 35
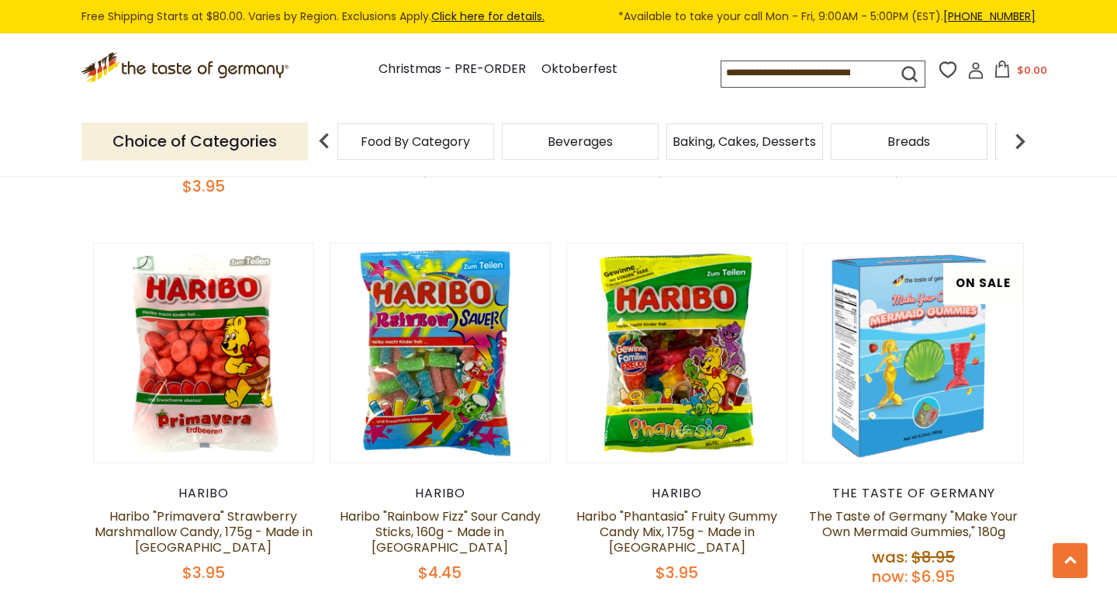
scroll to position [773, 0]
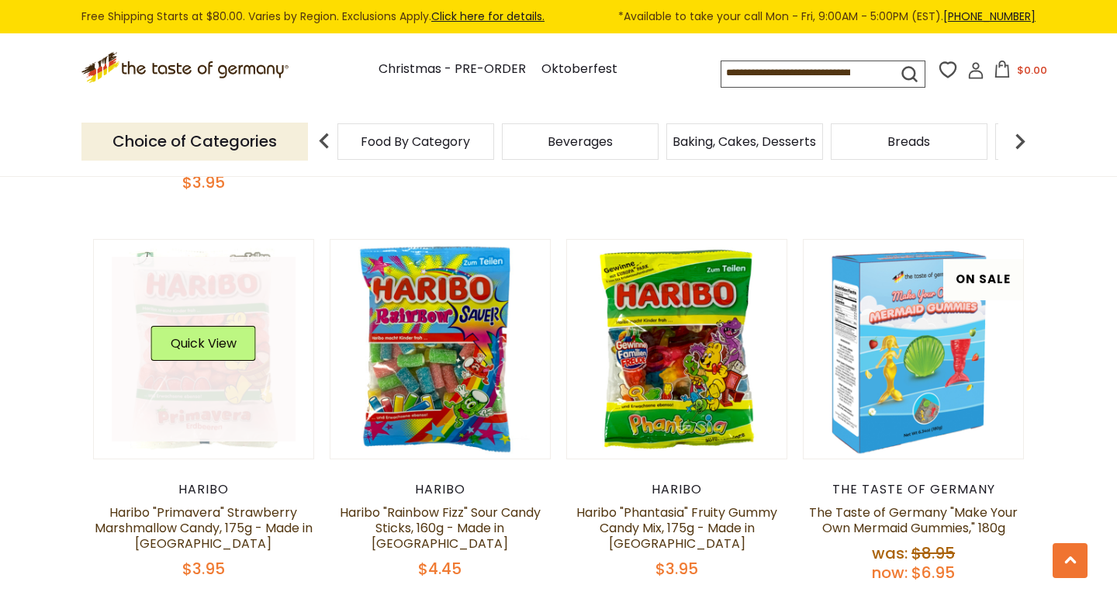
click at [237, 376] on link at bounding box center [204, 349] width 185 height 185
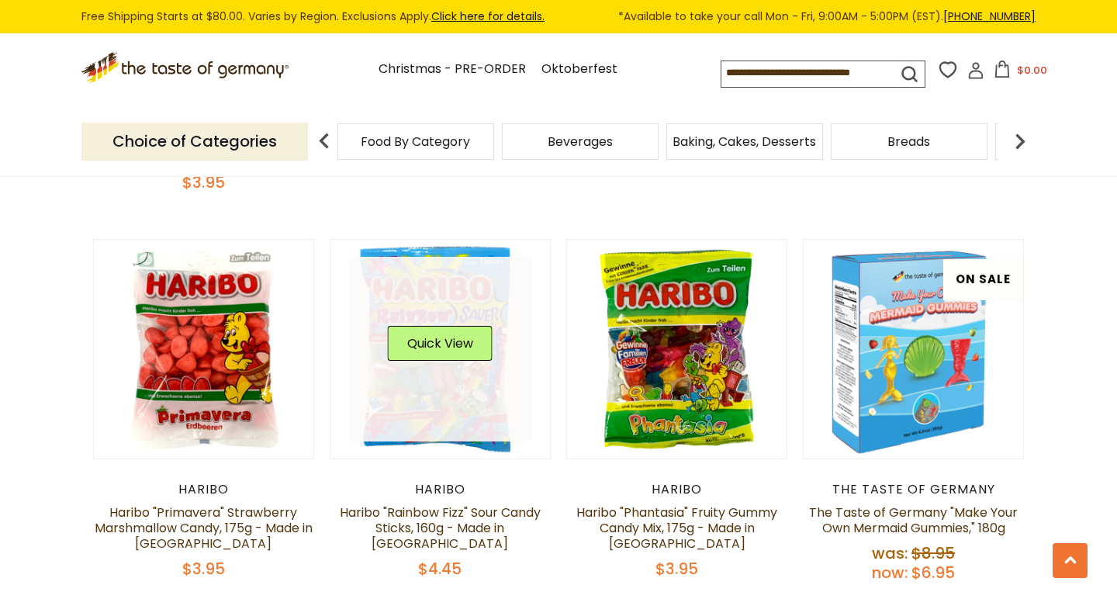
click at [429, 389] on link at bounding box center [440, 349] width 185 height 185
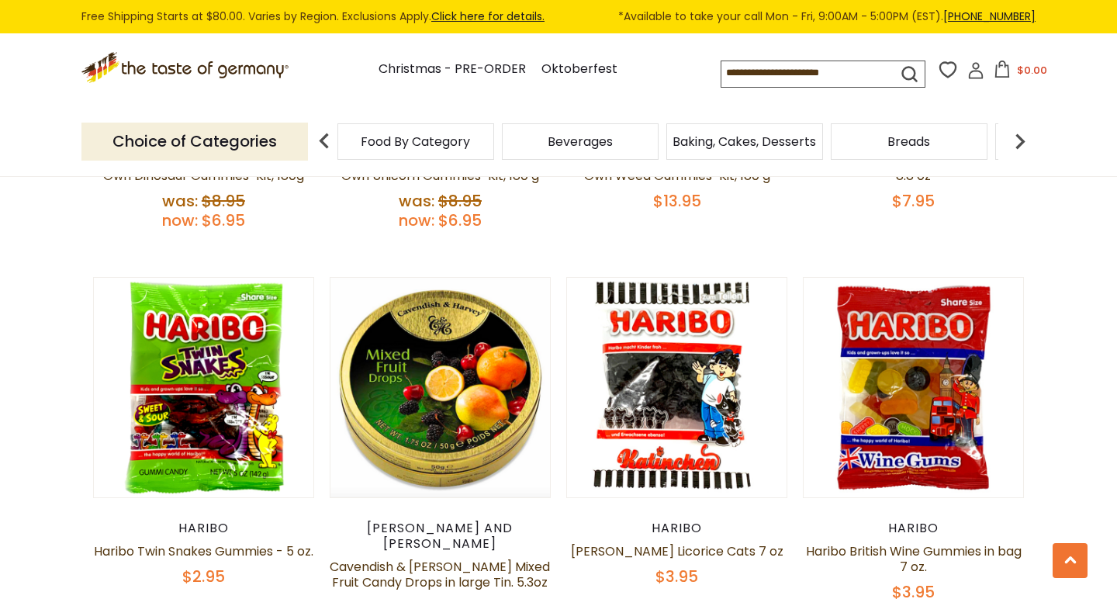
scroll to position [1522, 0]
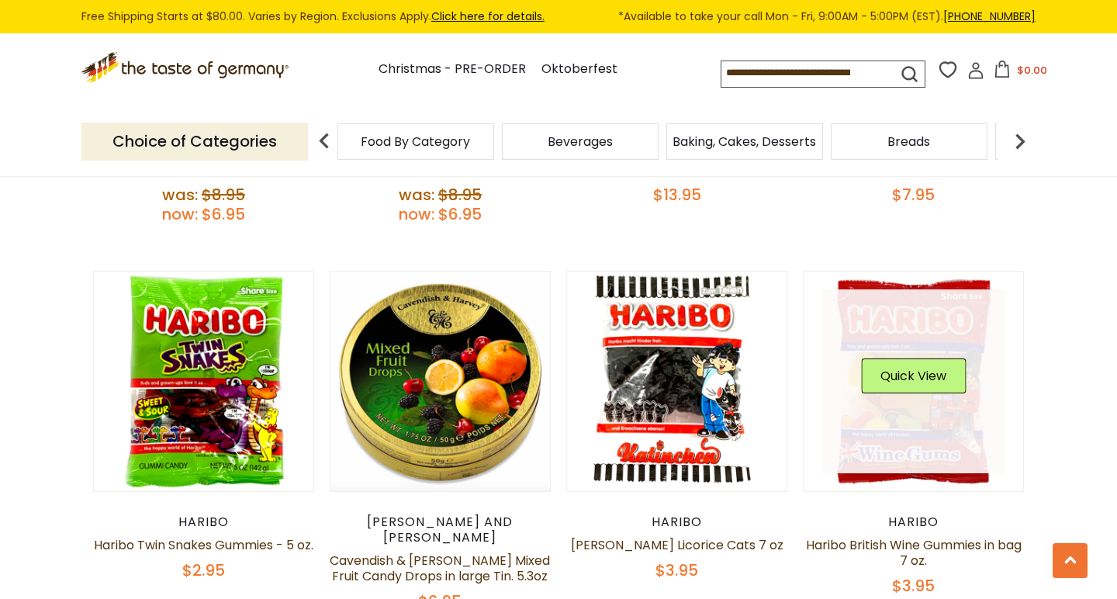
click at [919, 417] on link at bounding box center [914, 381] width 185 height 185
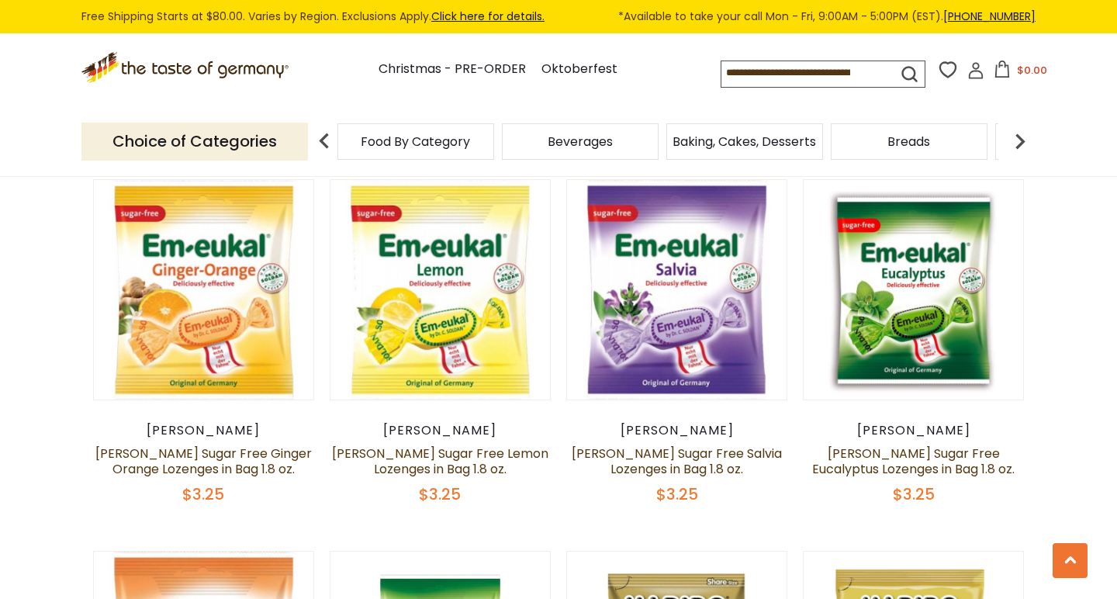
scroll to position [2772, 0]
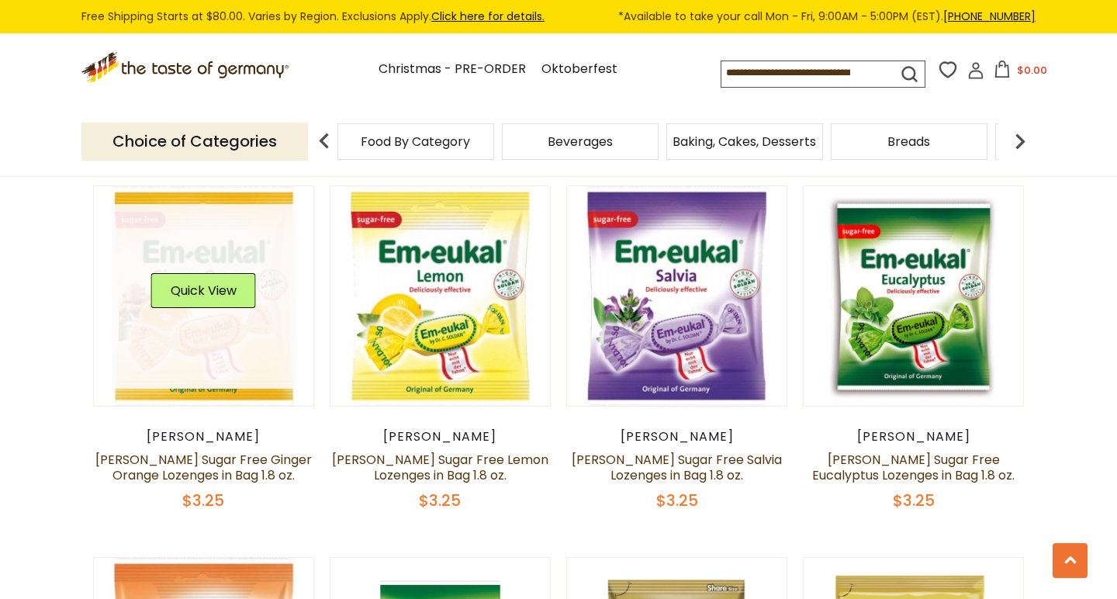
click at [261, 293] on link at bounding box center [204, 296] width 185 height 185
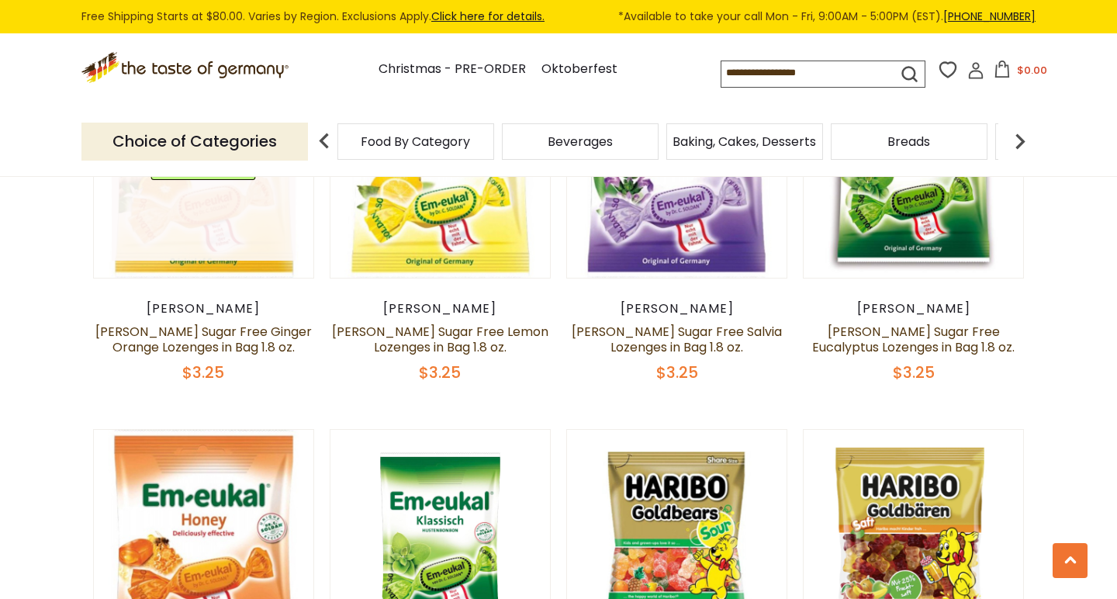
scroll to position [2902, 0]
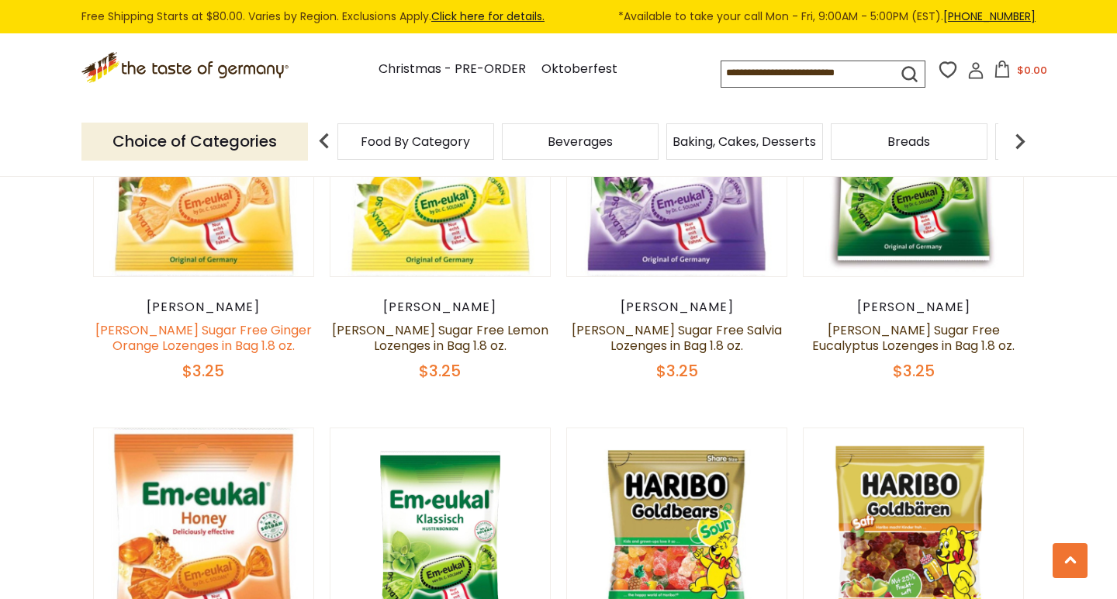
click at [261, 321] on link "Dr. Soldan Sugar Free Ginger Orange Lozenges in Bag 1.8 oz." at bounding box center [203, 337] width 216 height 33
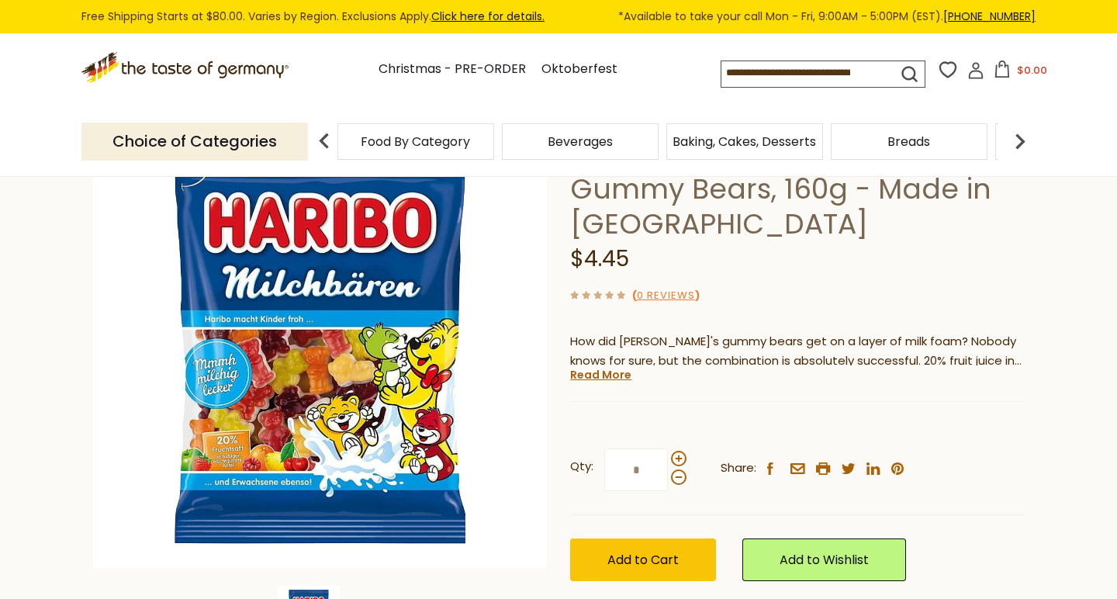
scroll to position [140, 0]
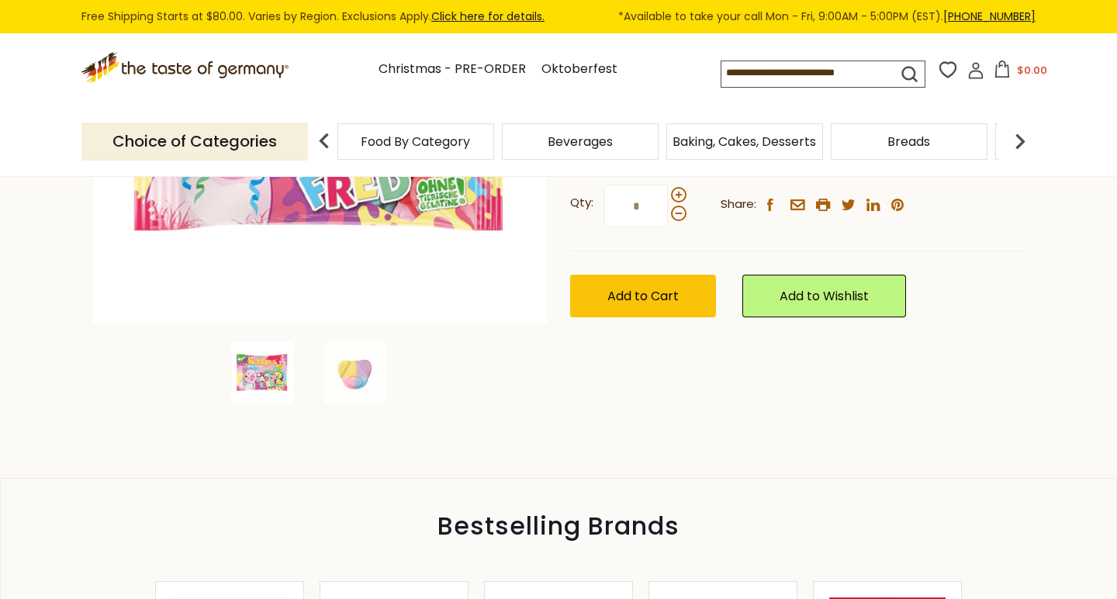
scroll to position [399, 0]
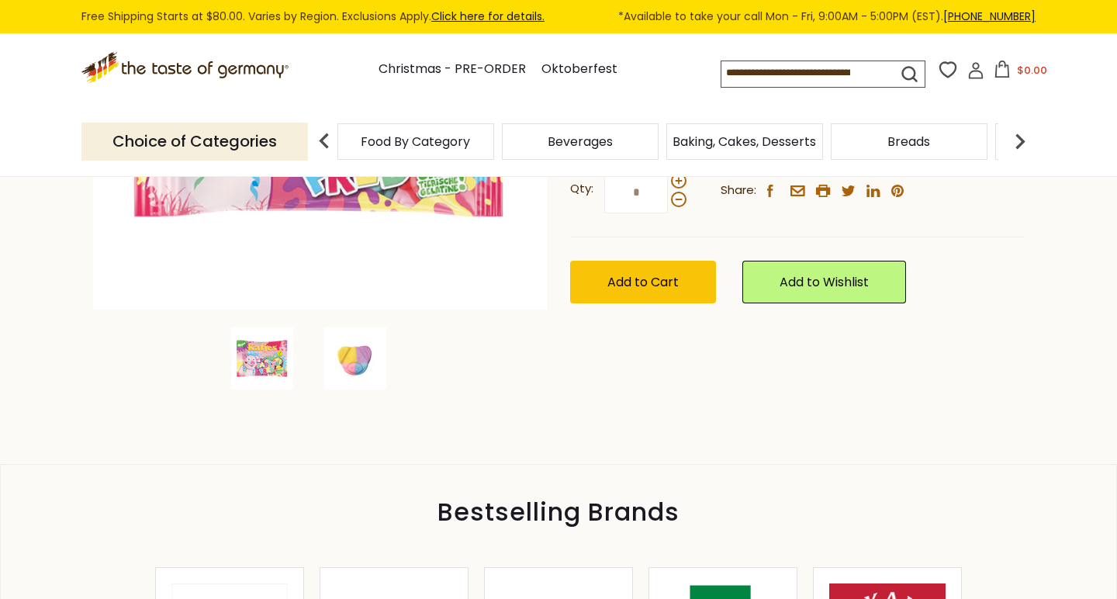
click at [364, 369] on img at bounding box center [355, 358] width 62 height 62
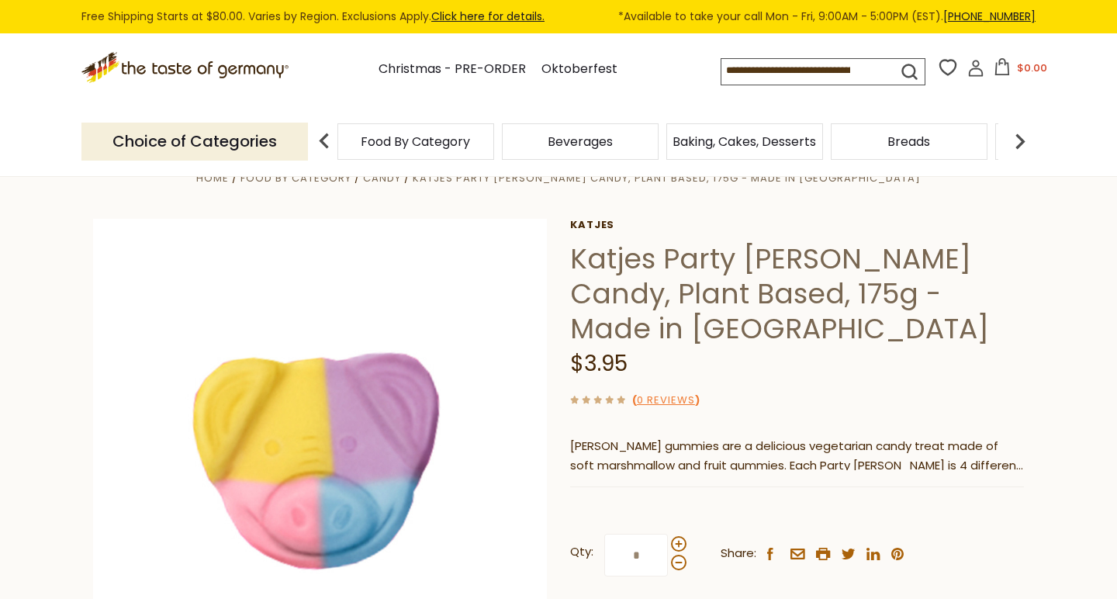
scroll to position [38, 0]
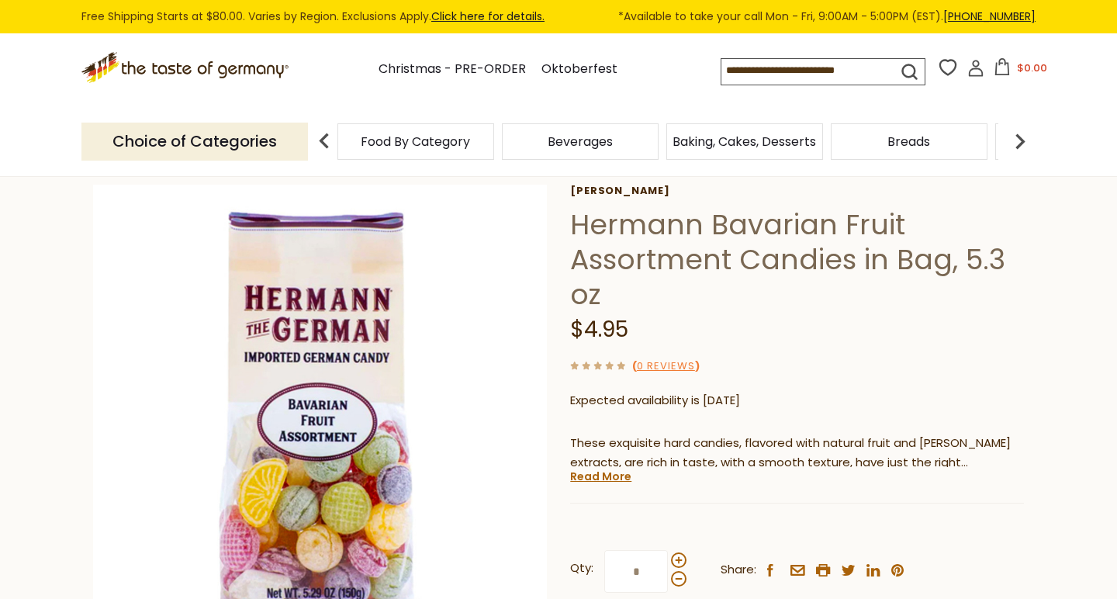
scroll to position [80, 0]
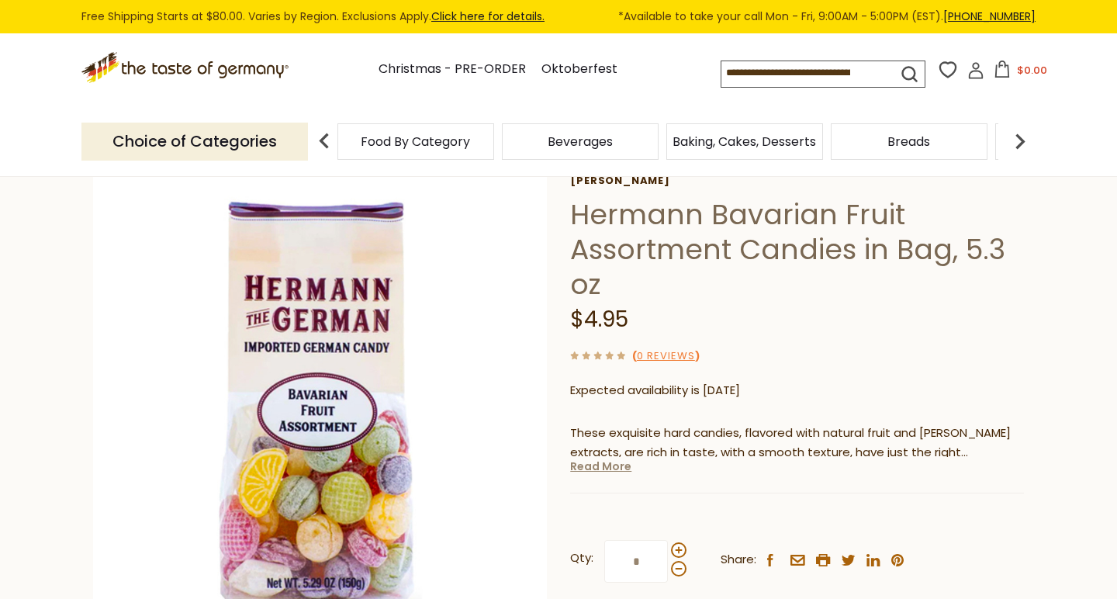
click at [608, 462] on link "Read More" at bounding box center [600, 467] width 61 height 16
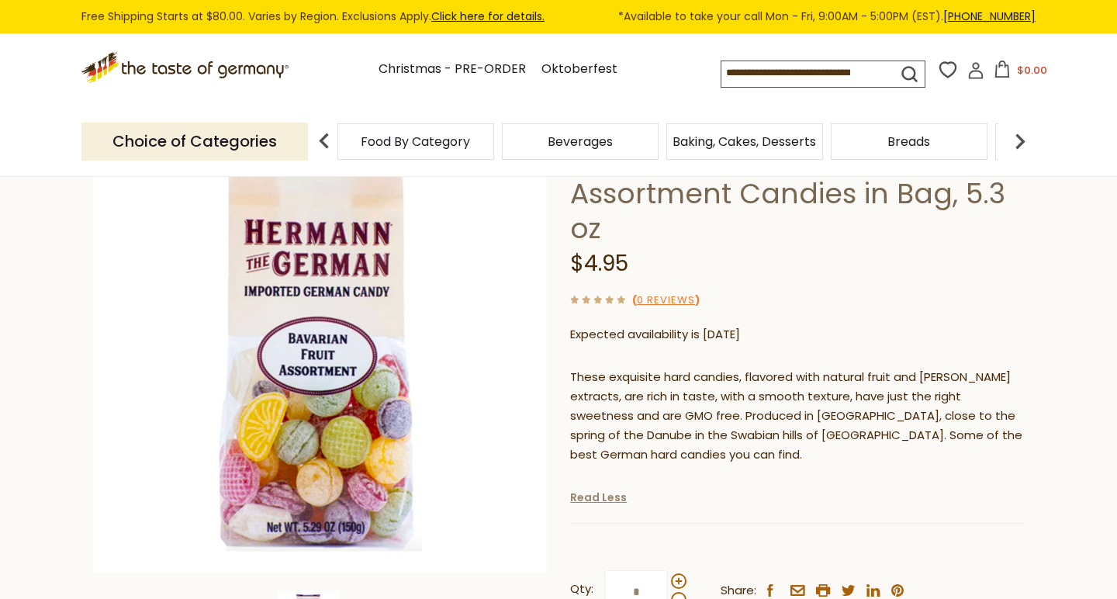
scroll to position [154, 0]
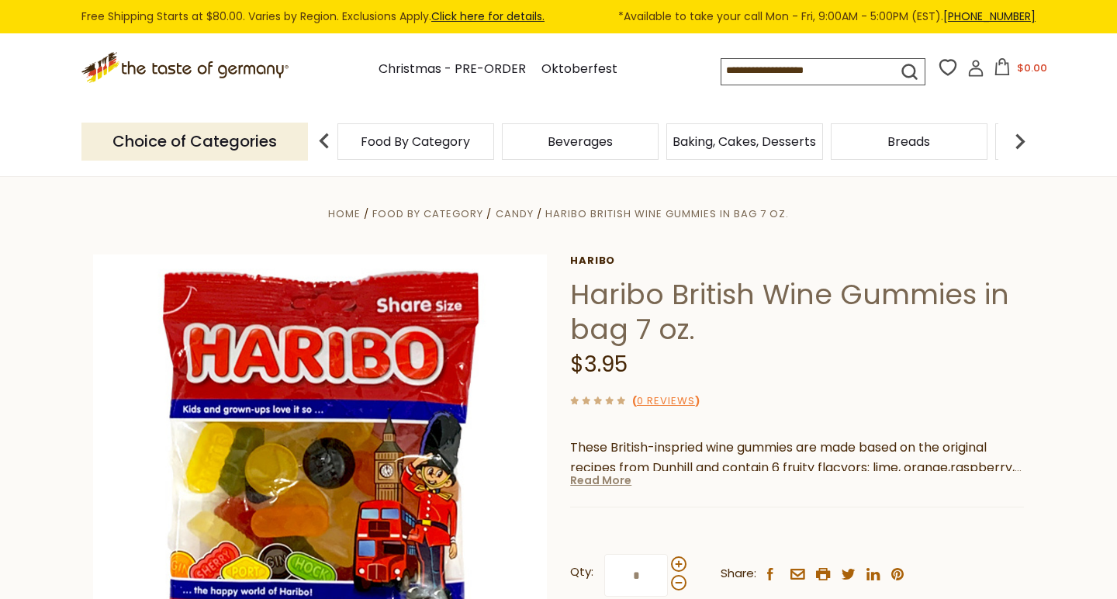
click at [600, 477] on link "Read More" at bounding box center [600, 481] width 61 height 16
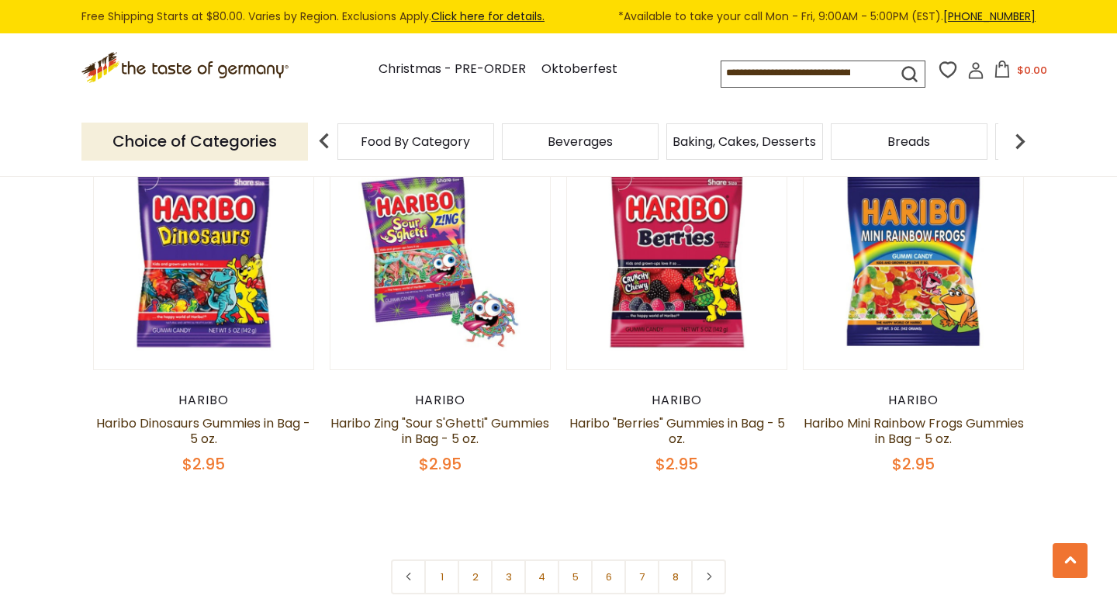
scroll to position [3570, 0]
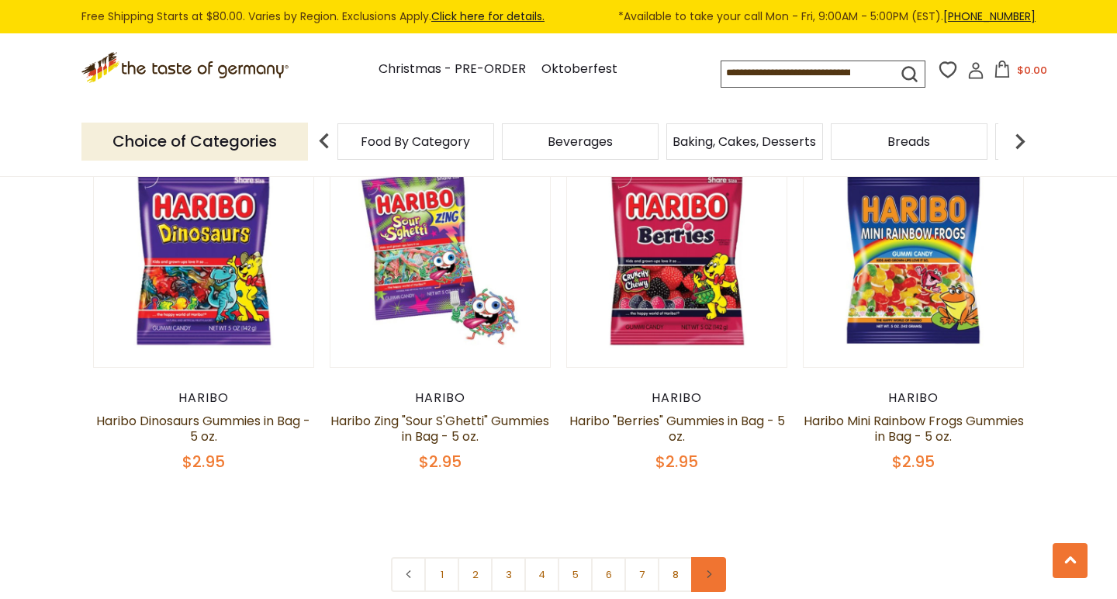
click at [715, 557] on link at bounding box center [708, 574] width 35 height 35
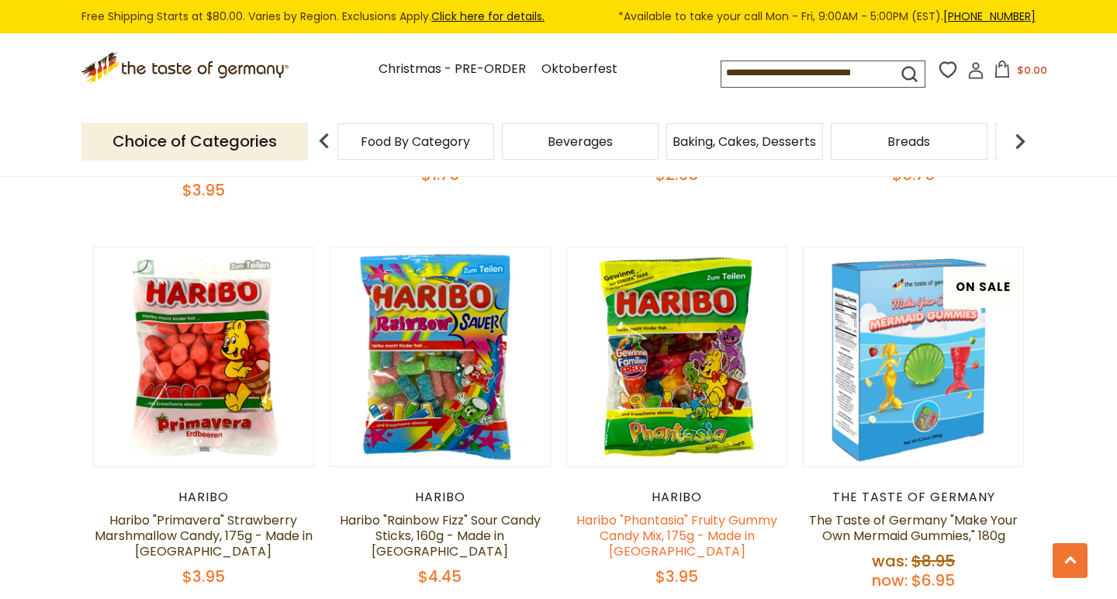
scroll to position [769, 0]
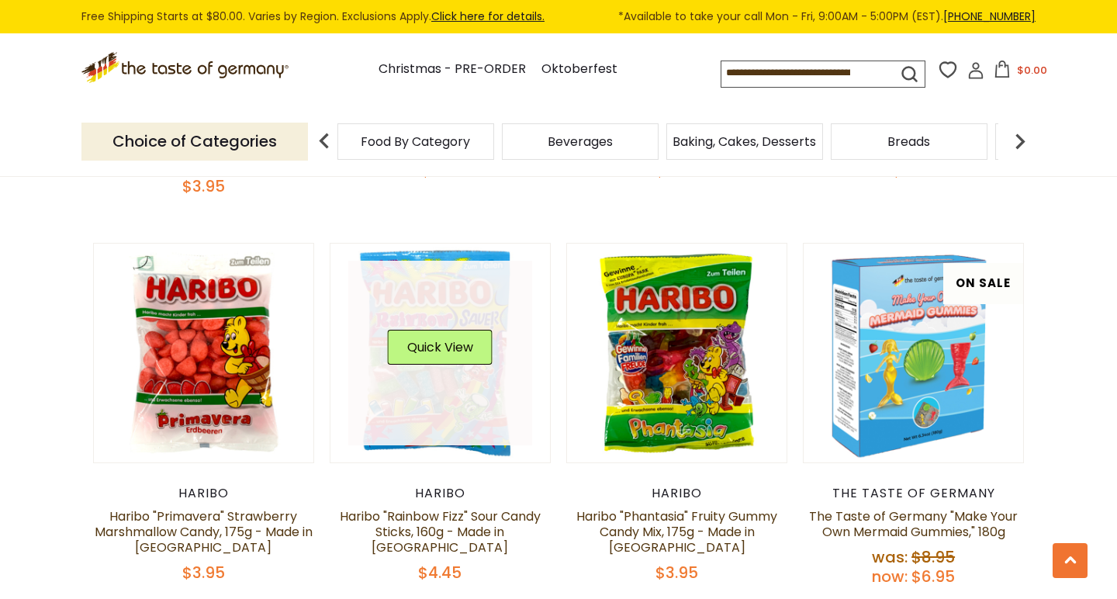
click at [465, 383] on link at bounding box center [440, 353] width 185 height 185
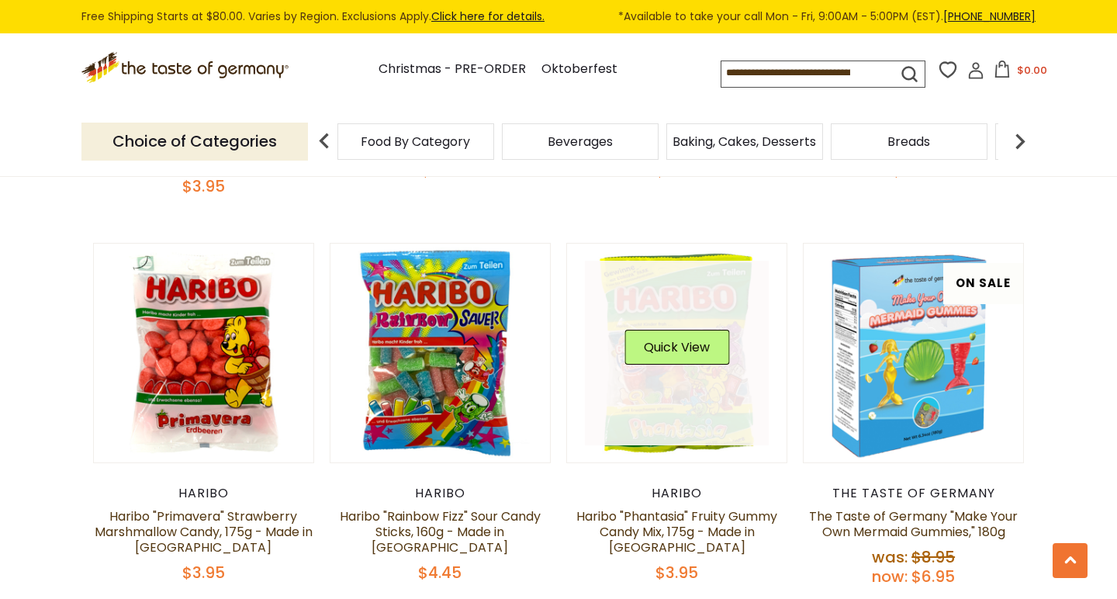
click at [674, 400] on link at bounding box center [677, 353] width 185 height 185
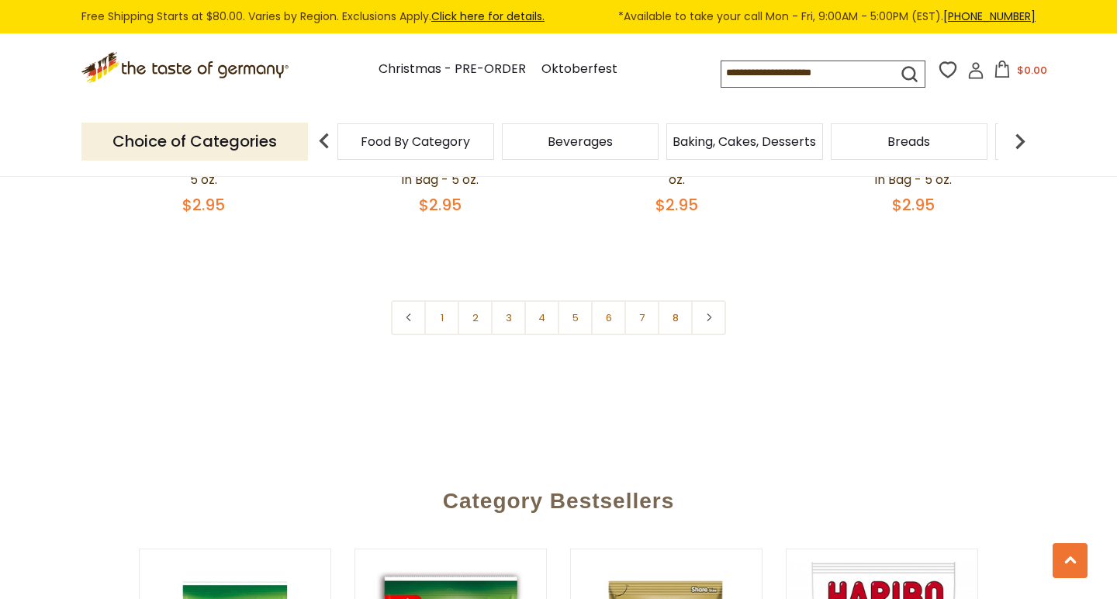
scroll to position [3835, 0]
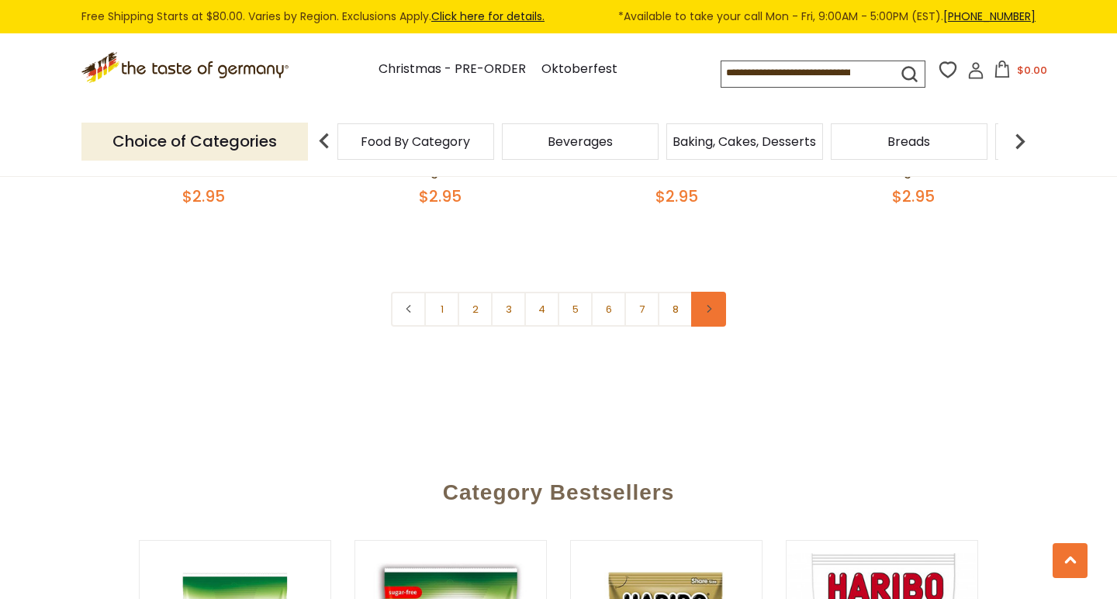
click at [712, 292] on link at bounding box center [708, 309] width 35 height 35
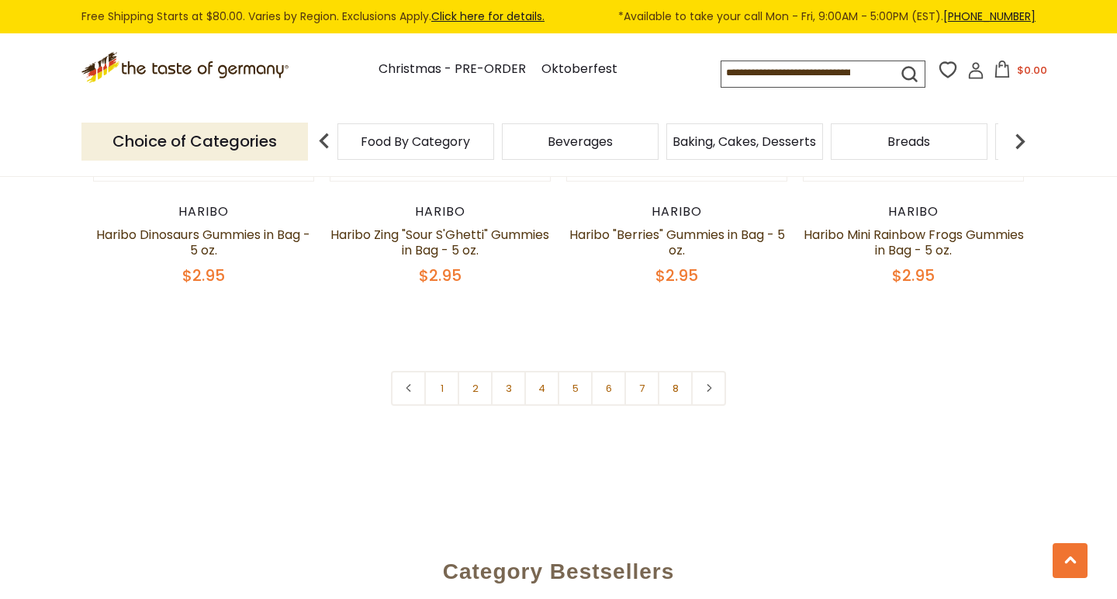
scroll to position [3744, 0]
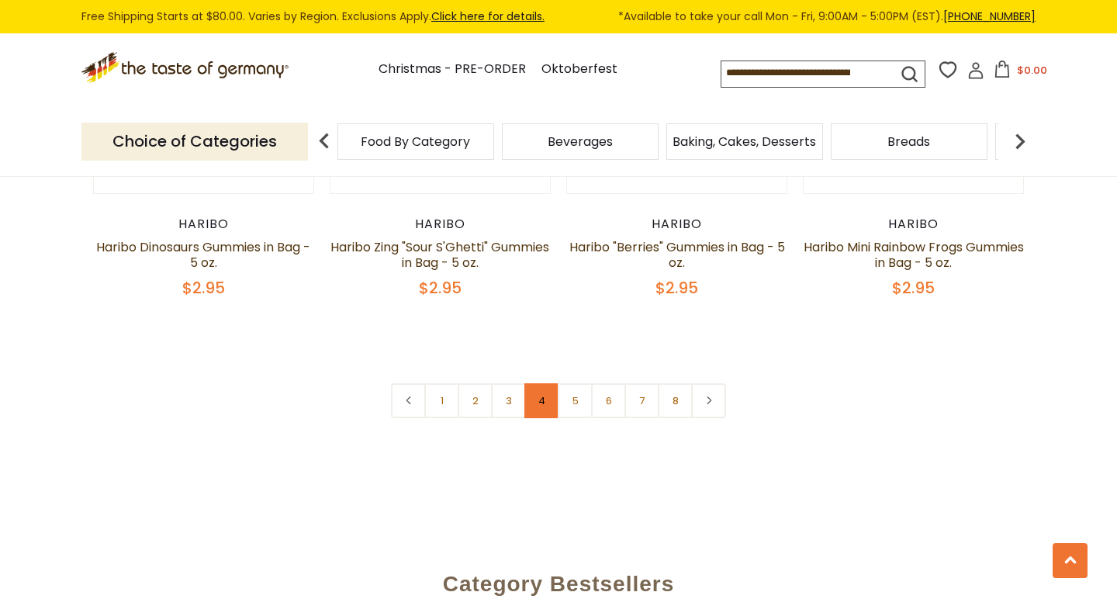
click at [553, 383] on link "4" at bounding box center [542, 400] width 35 height 35
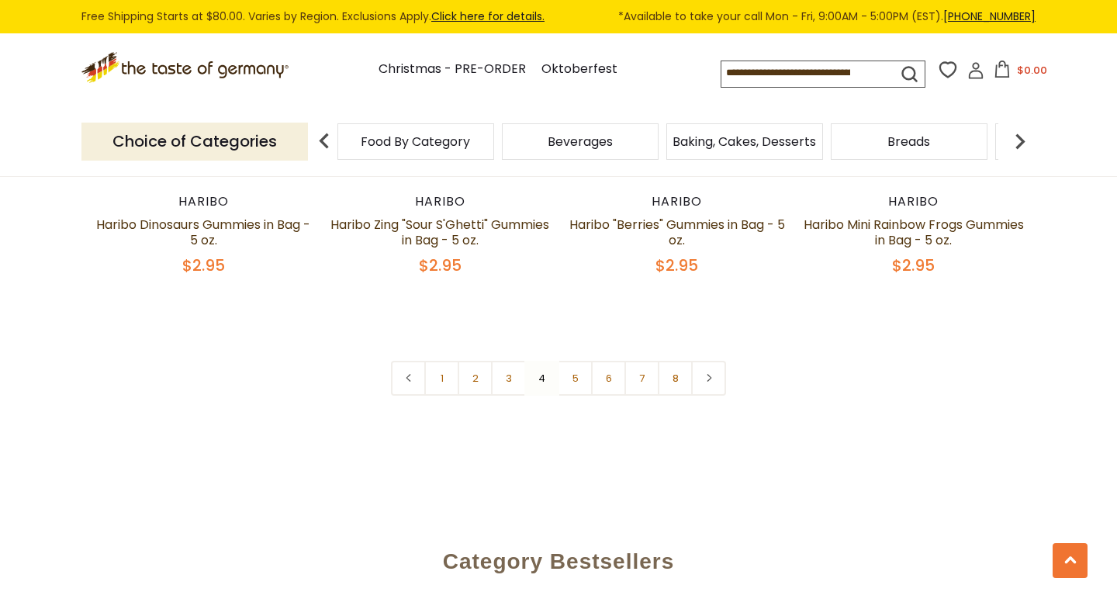
scroll to position [3686, 0]
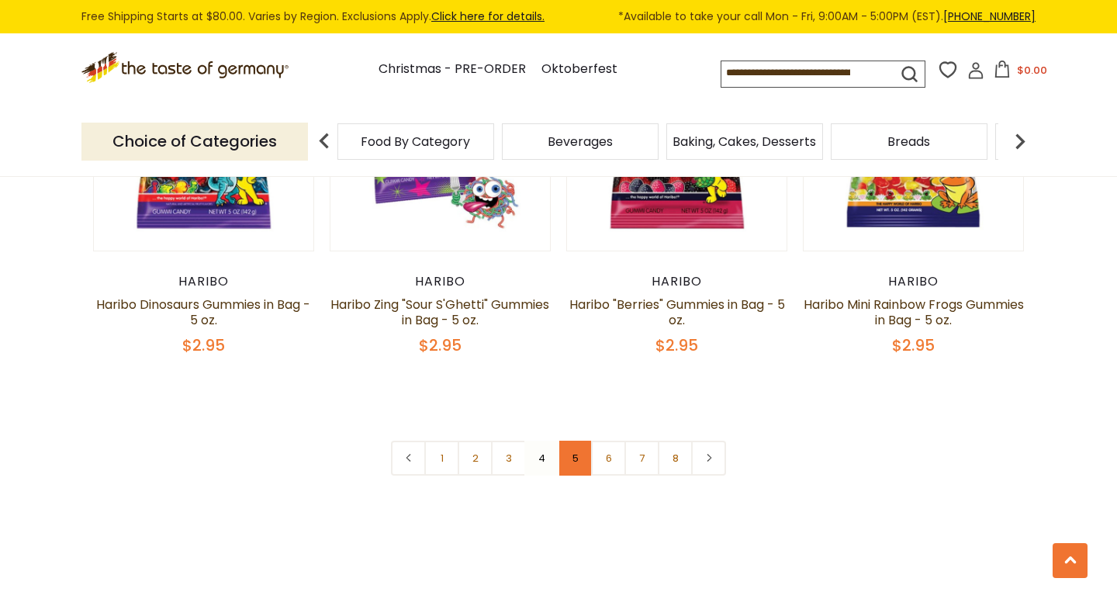
click at [566, 441] on link "5" at bounding box center [575, 458] width 35 height 35
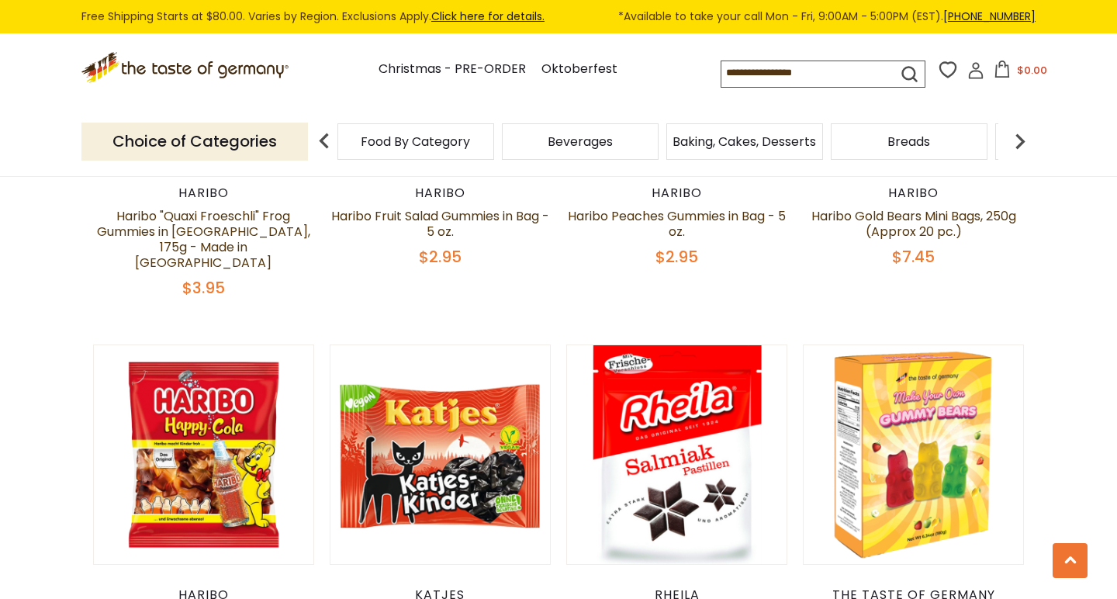
scroll to position [685, 0]
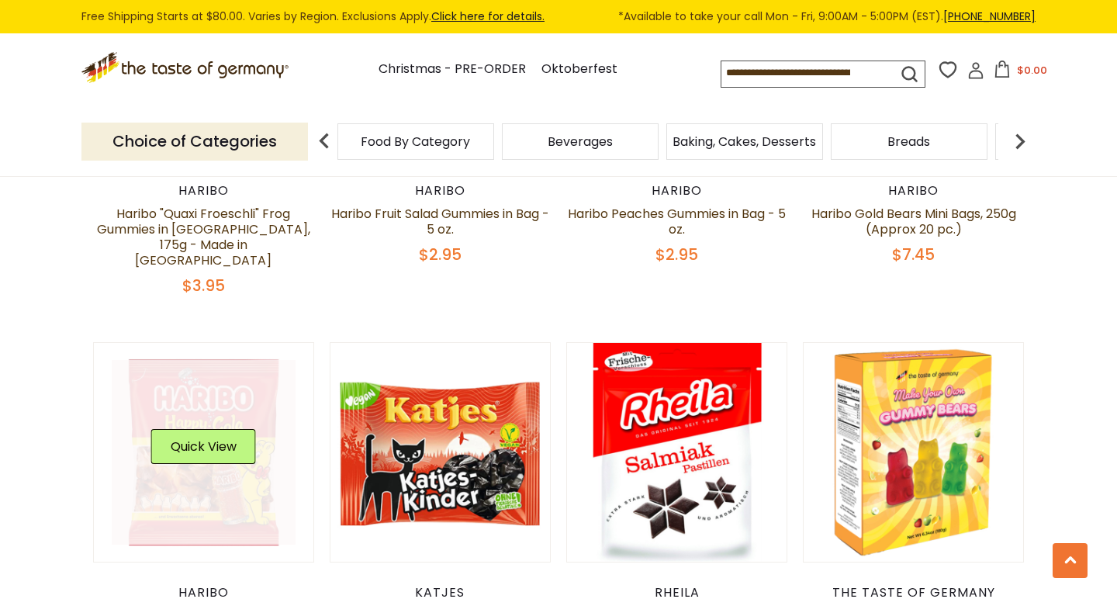
click at [218, 476] on link at bounding box center [204, 452] width 185 height 185
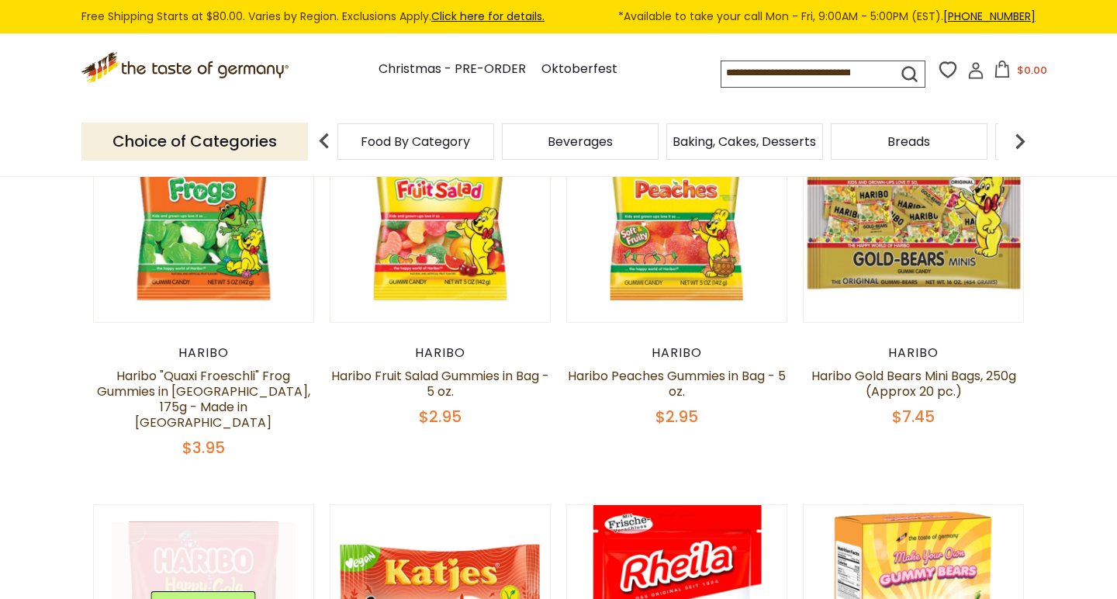
scroll to position [500, 0]
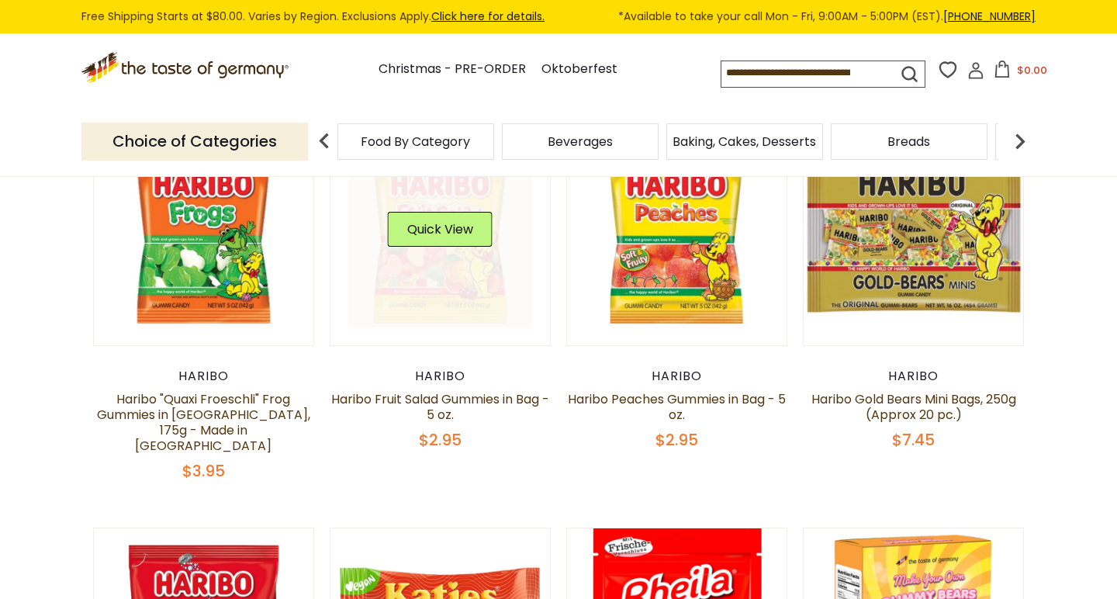
click at [463, 282] on link at bounding box center [440, 236] width 185 height 185
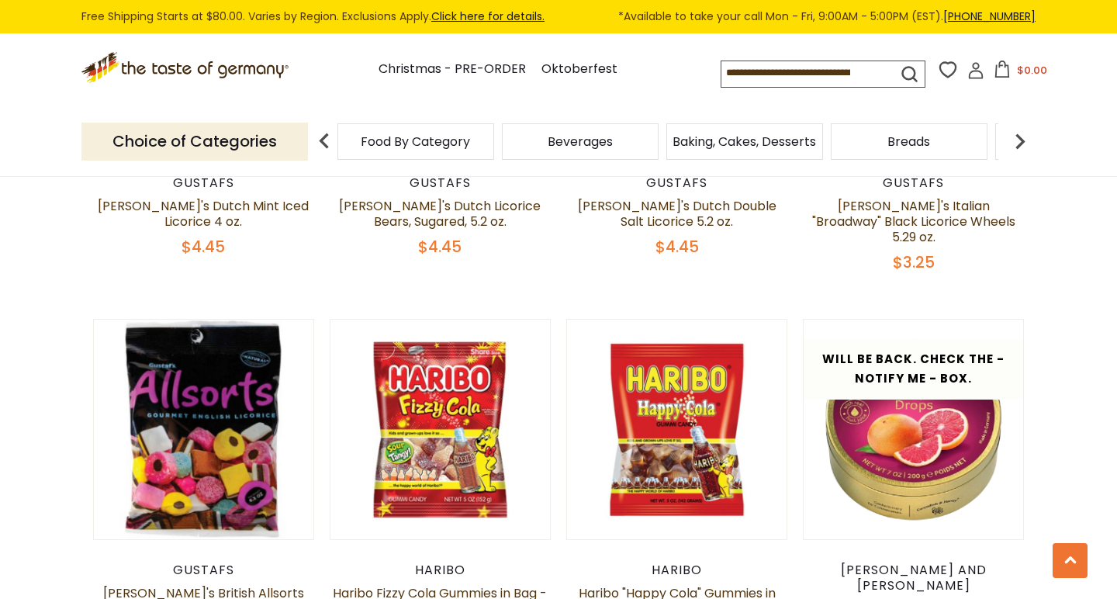
scroll to position [1500, 0]
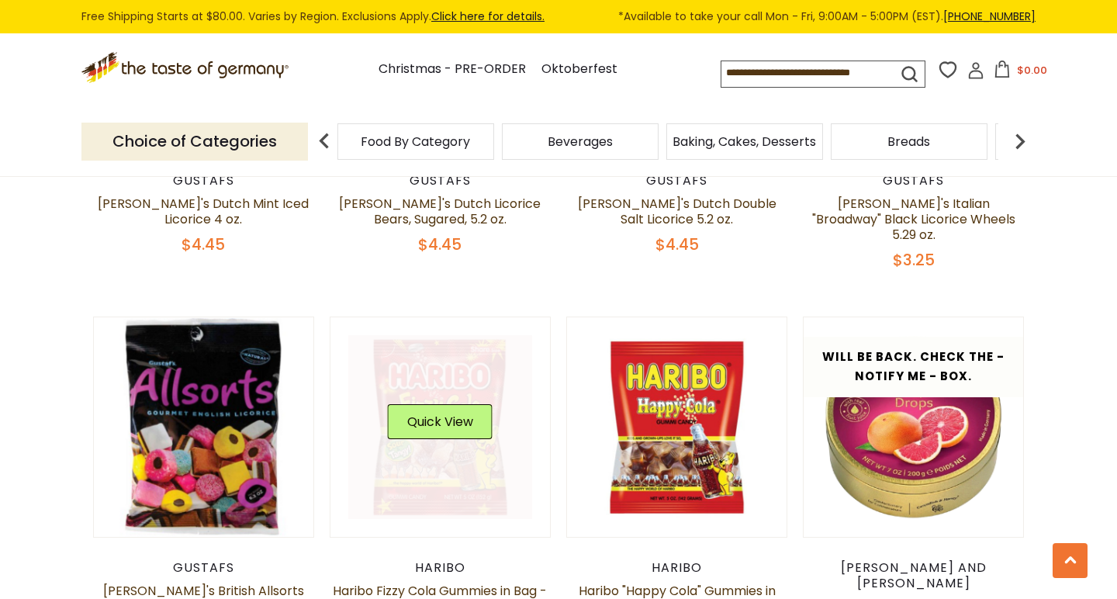
click at [410, 425] on link at bounding box center [440, 427] width 185 height 185
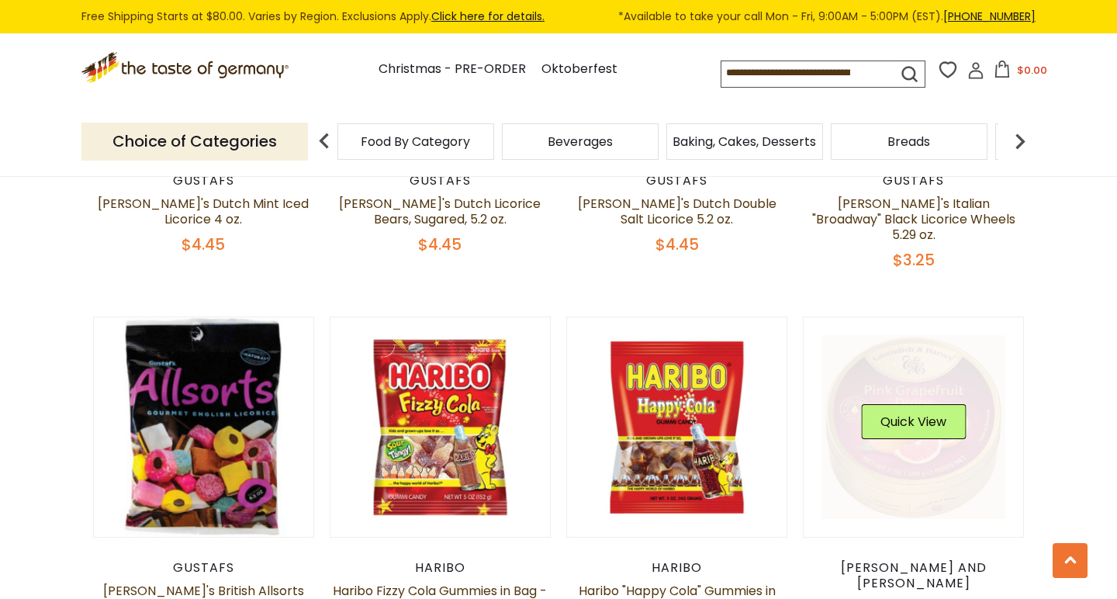
click at [887, 429] on link at bounding box center [914, 427] width 185 height 185
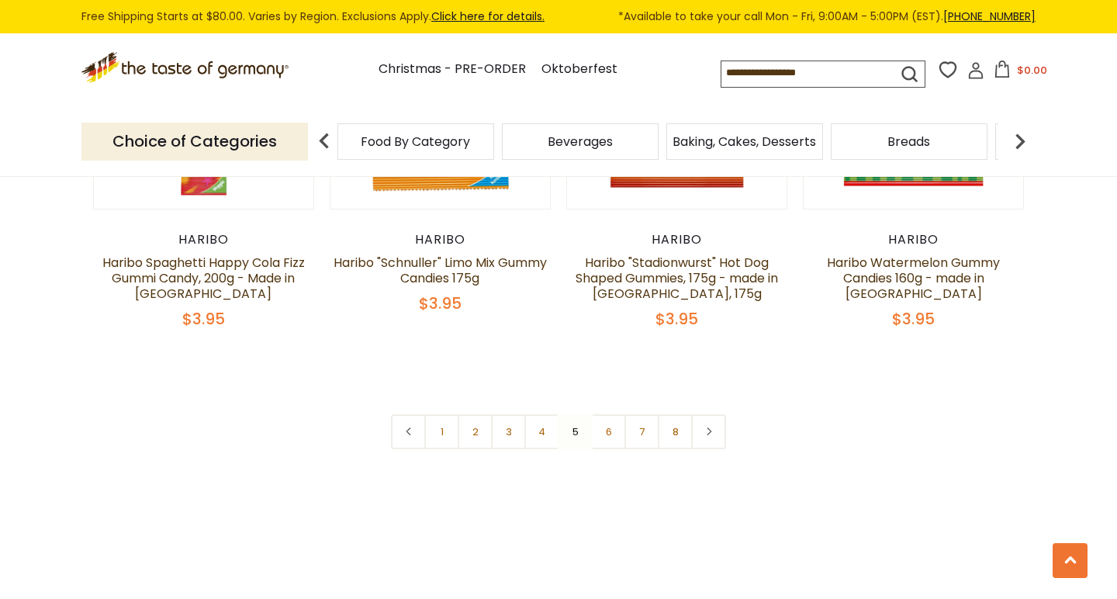
scroll to position [3706, 0]
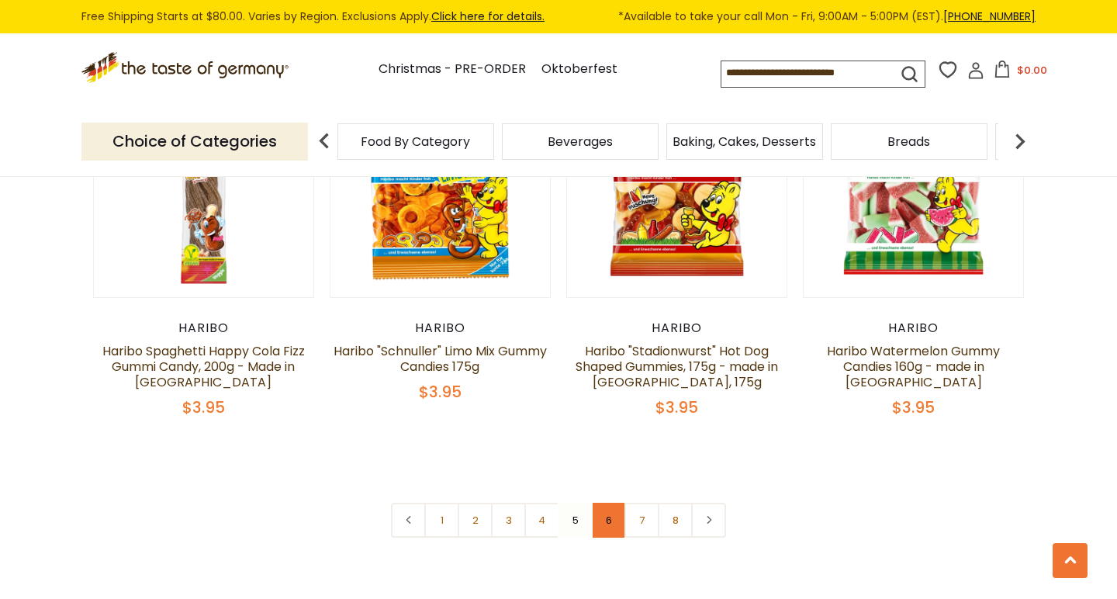
click at [608, 503] on link "6" at bounding box center [608, 520] width 35 height 35
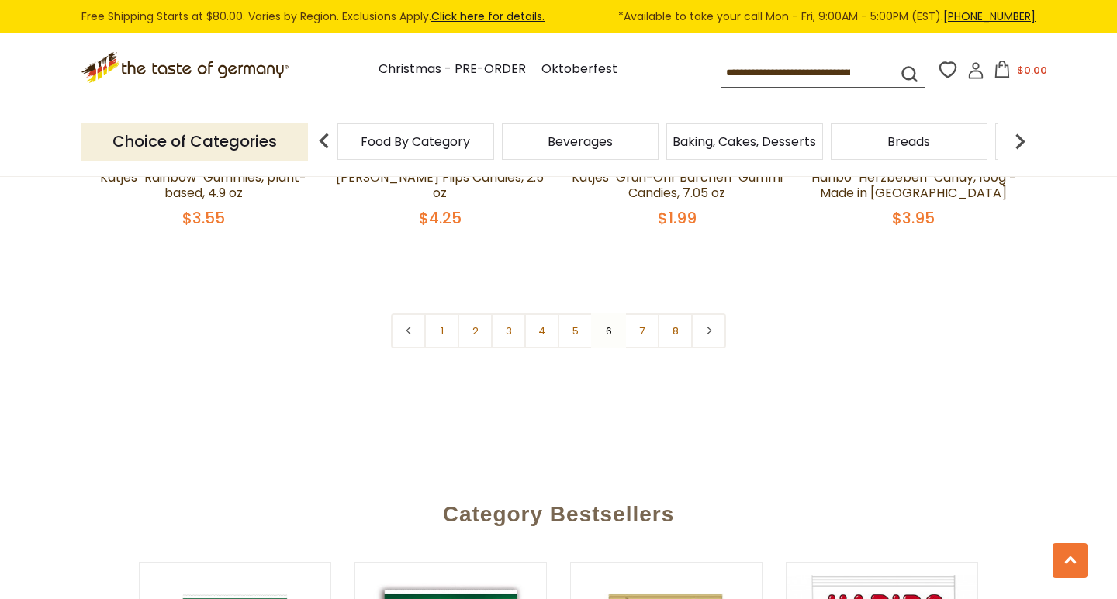
scroll to position [3758, 0]
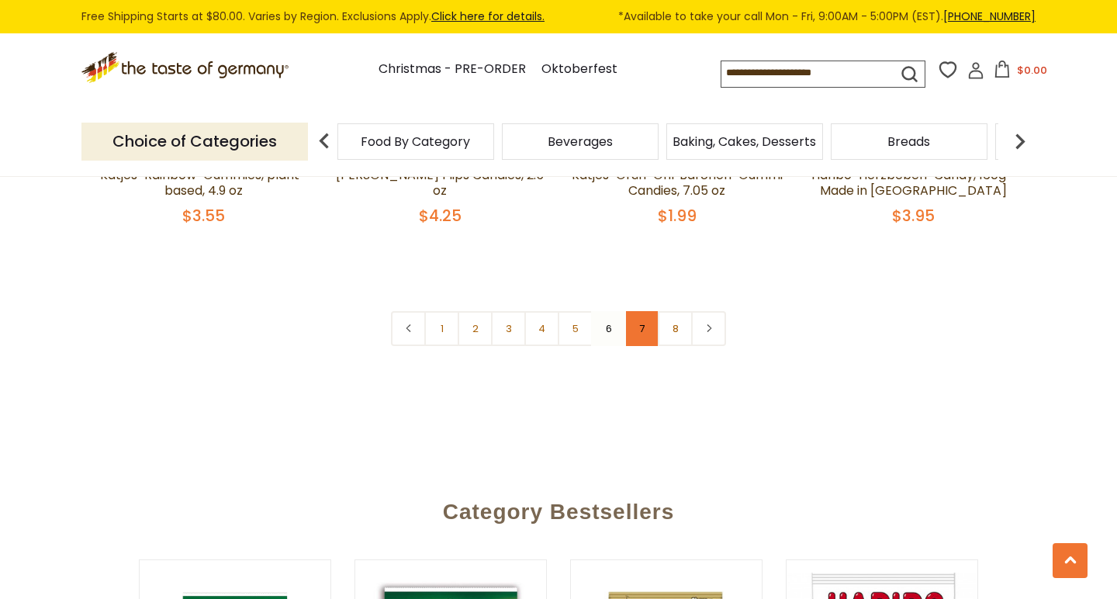
click at [642, 311] on link "7" at bounding box center [642, 328] width 35 height 35
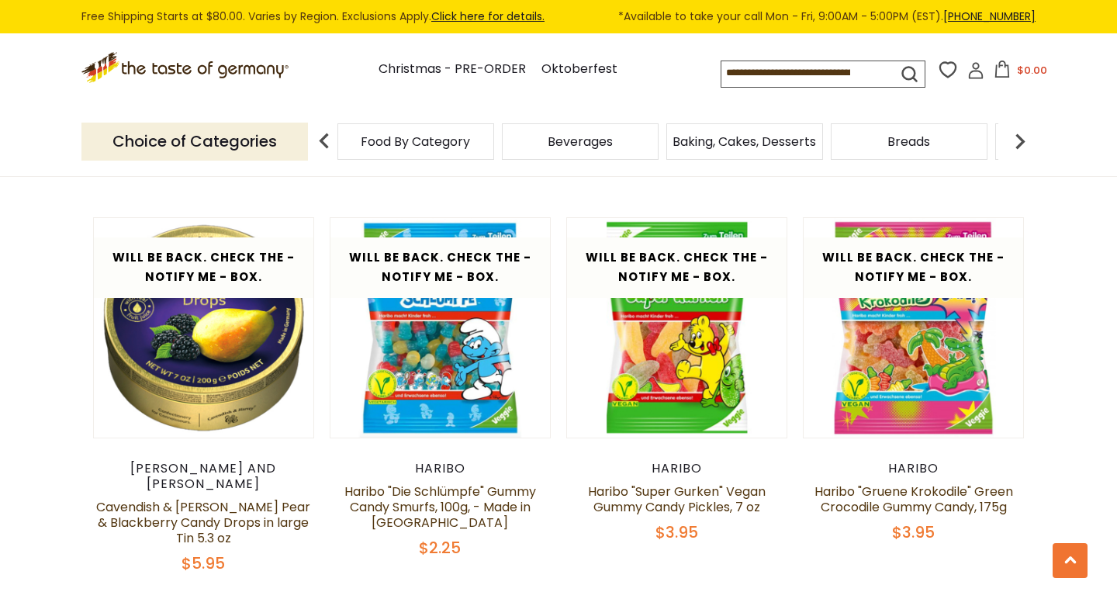
scroll to position [2715, 0]
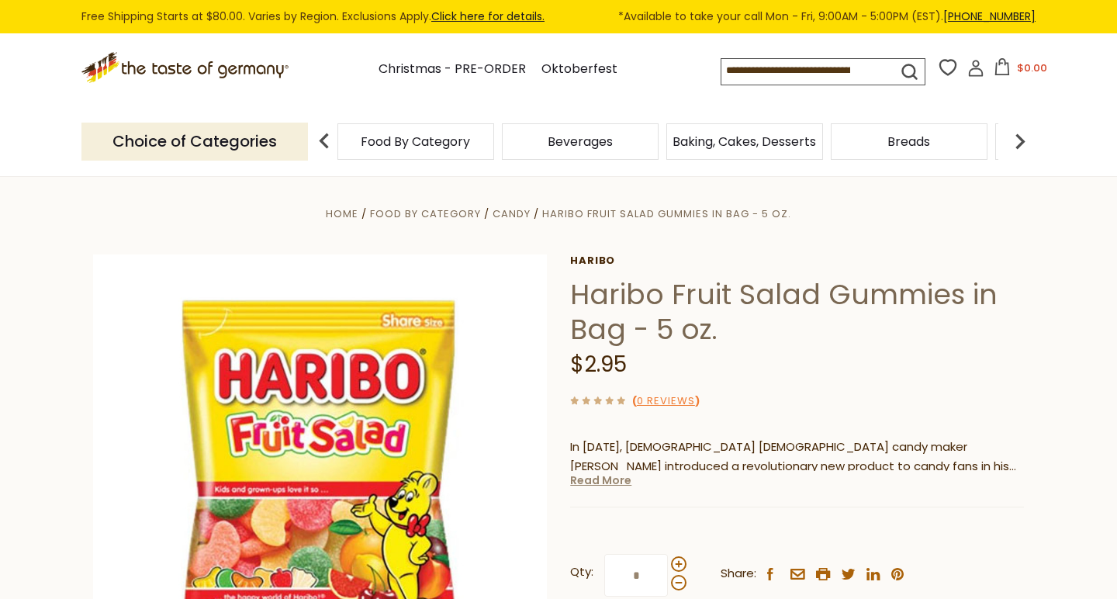
click at [589, 481] on link "Read More" at bounding box center [600, 481] width 61 height 16
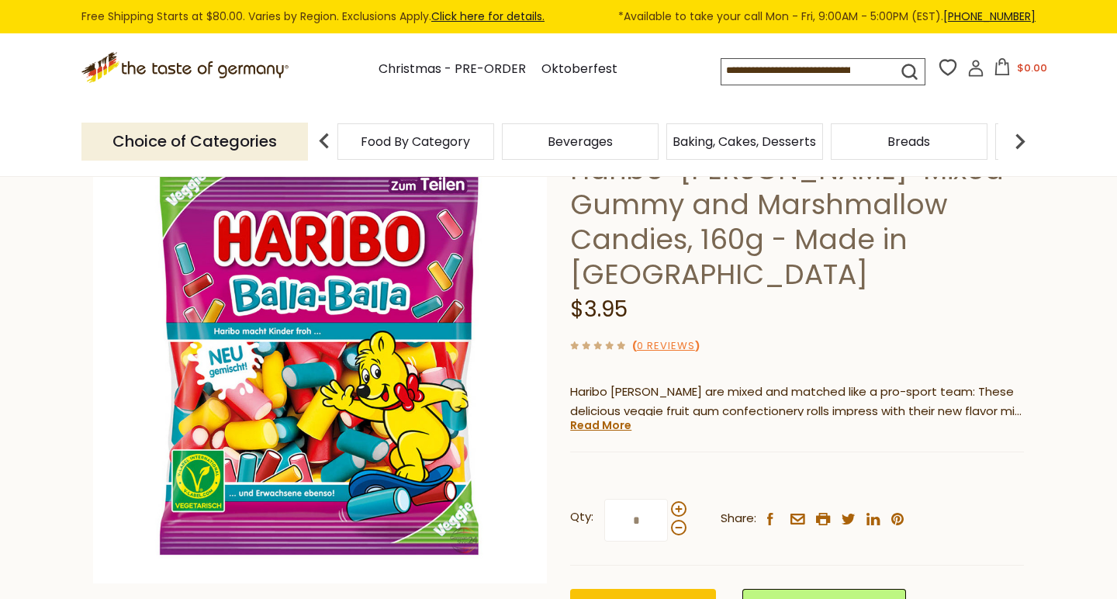
scroll to position [164, 0]
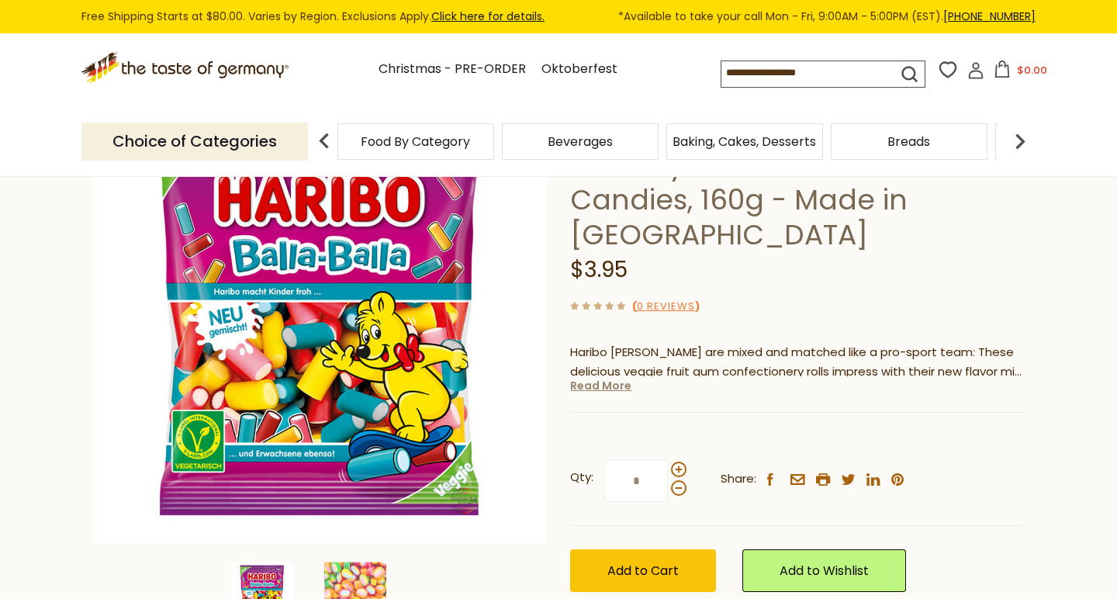
click at [596, 384] on link "Read More" at bounding box center [600, 386] width 61 height 16
